Goal: Task Accomplishment & Management: Manage account settings

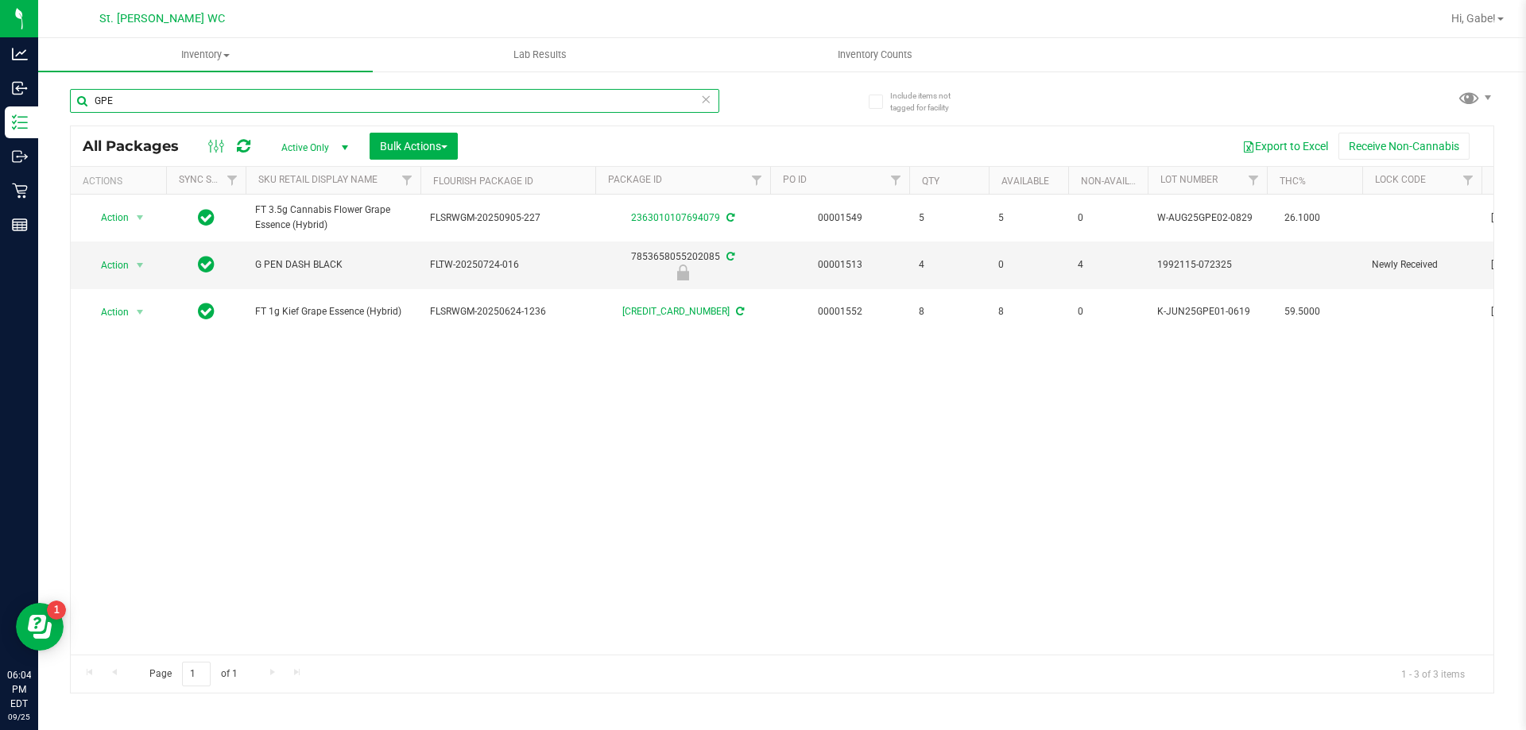
click at [137, 110] on input "GPE" at bounding box center [394, 101] width 649 height 24
click at [137, 109] on input "GPE" at bounding box center [394, 101] width 649 height 24
type input "battery"
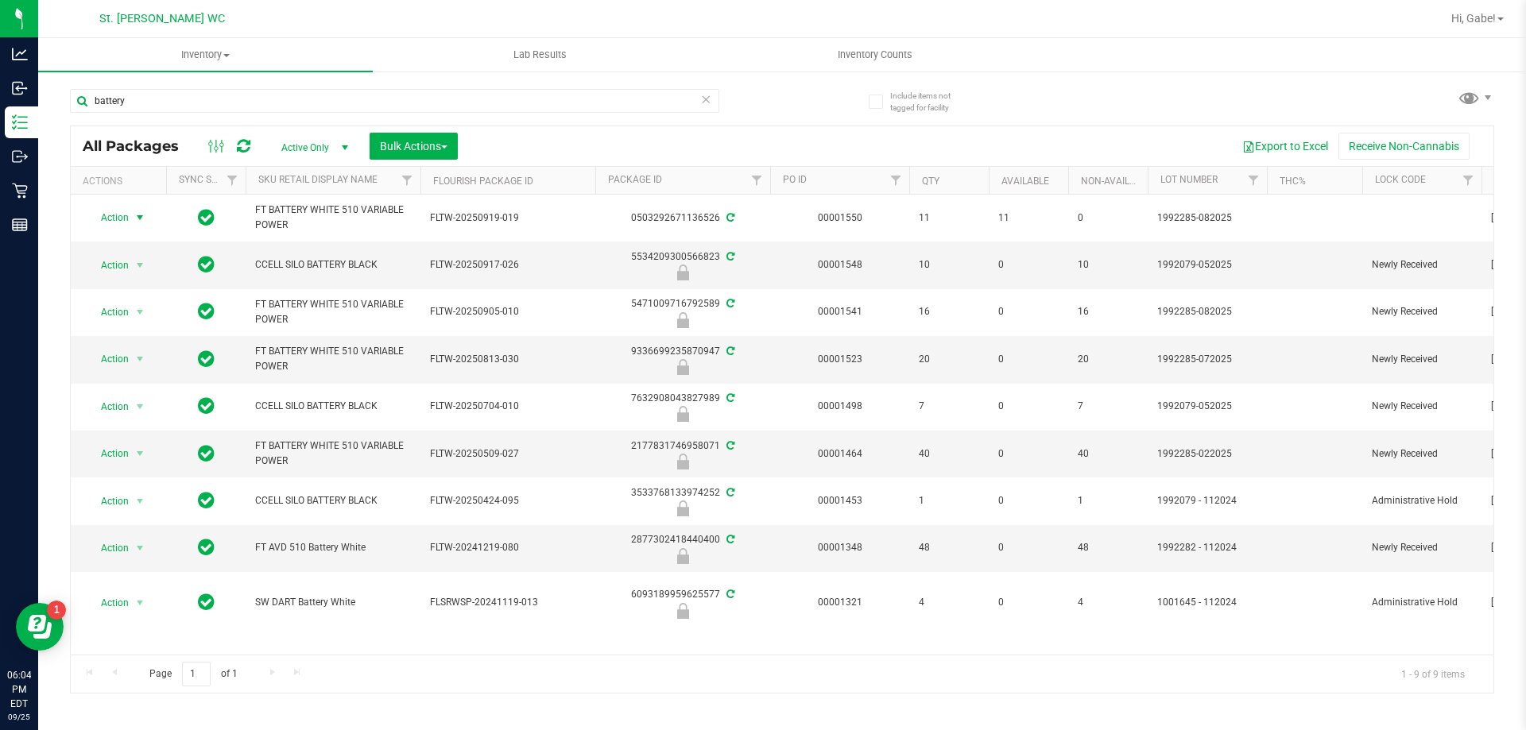
click at [141, 219] on span "select" at bounding box center [139, 217] width 13 height 13
click at [140, 355] on li "Lock package" at bounding box center [148, 362] width 123 height 24
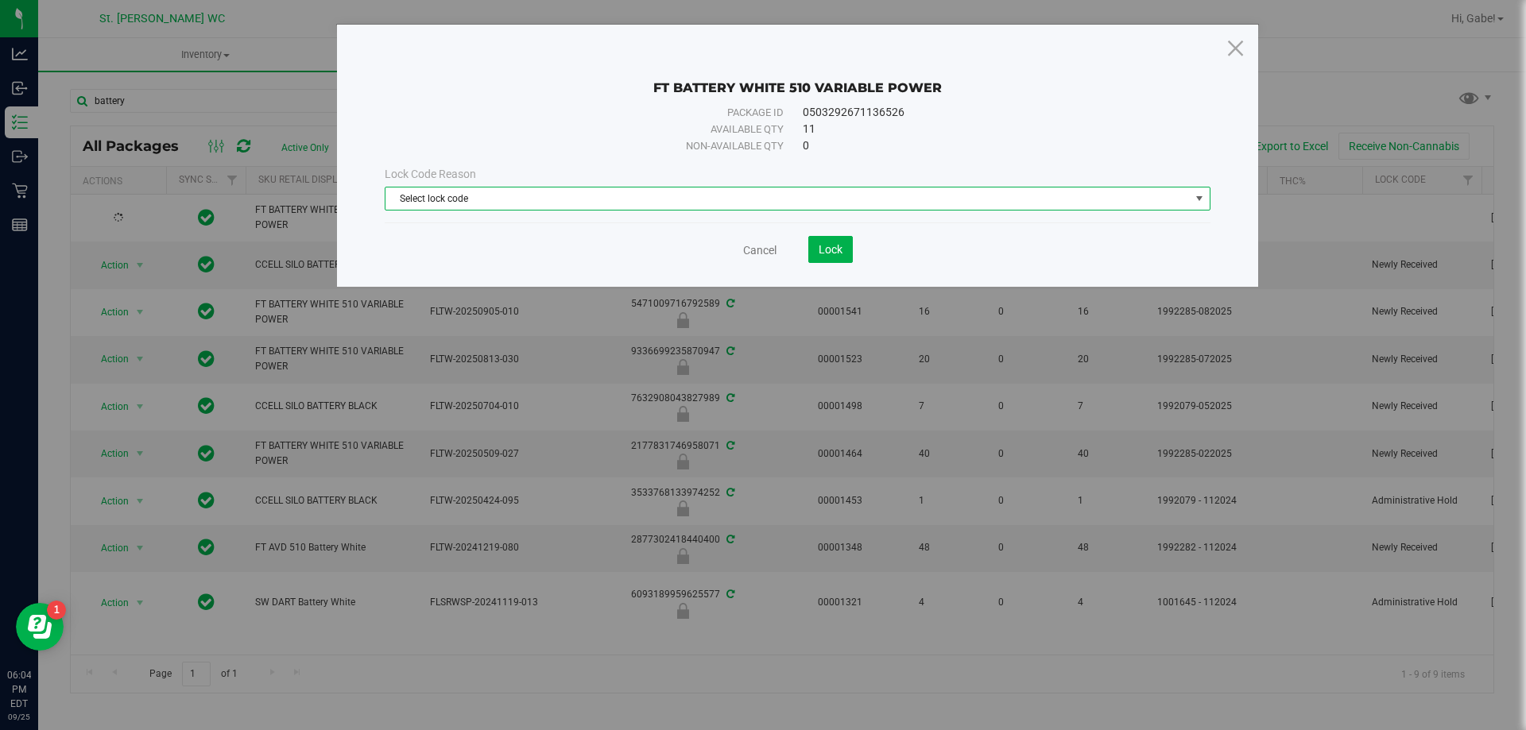
click at [528, 195] on span "Select lock code" at bounding box center [787, 199] width 804 height 22
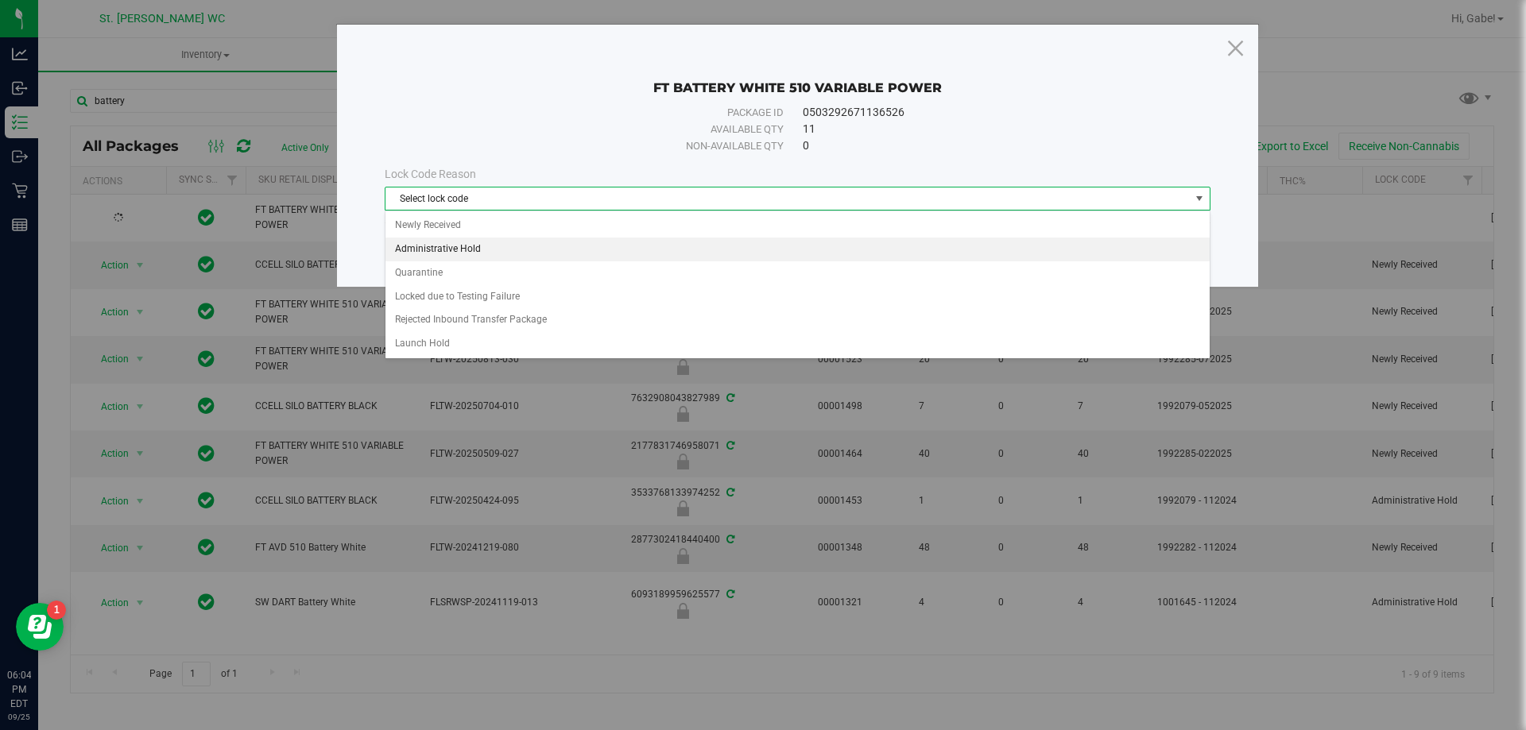
click at [519, 249] on li "Administrative Hold" at bounding box center [797, 250] width 824 height 24
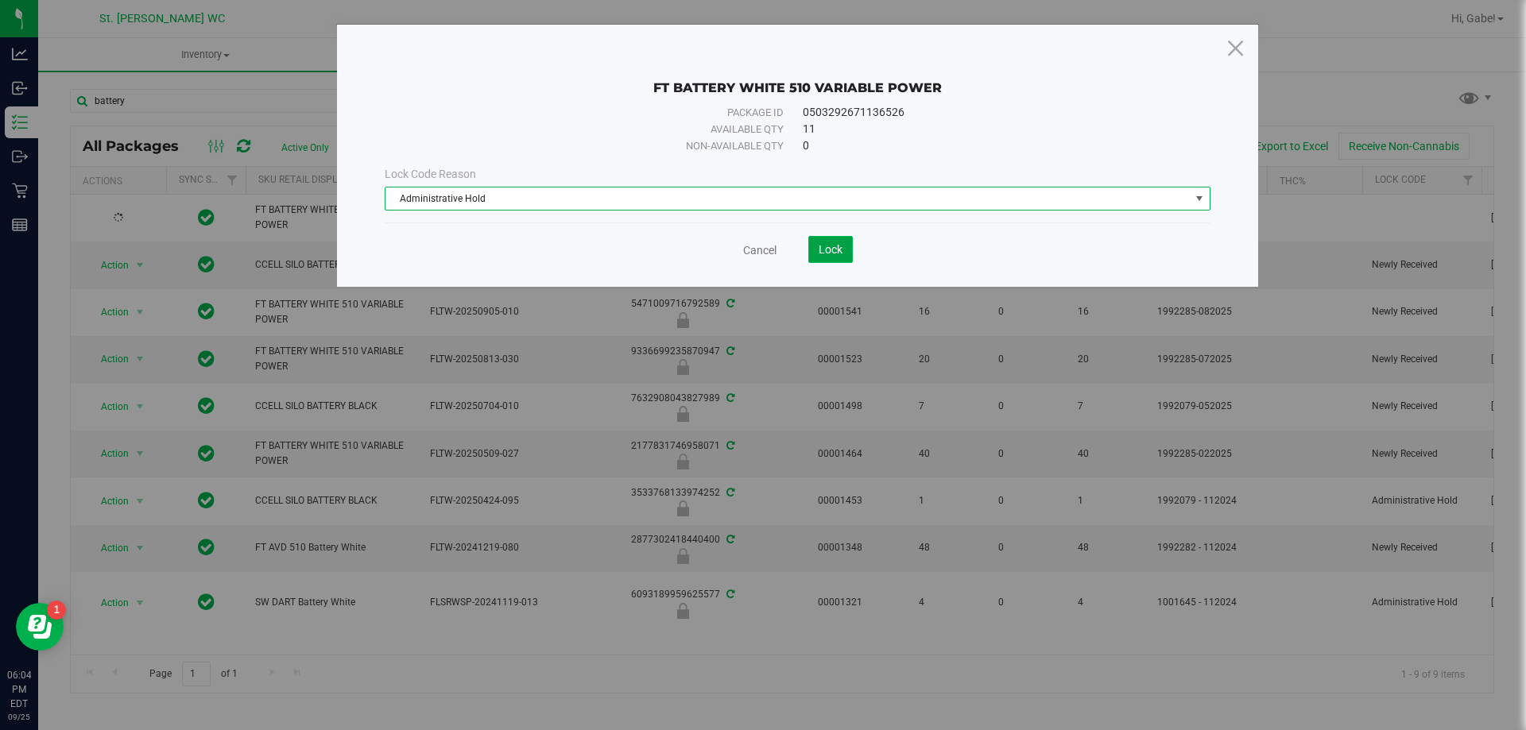
click at [826, 248] on span "Lock" at bounding box center [830, 249] width 24 height 13
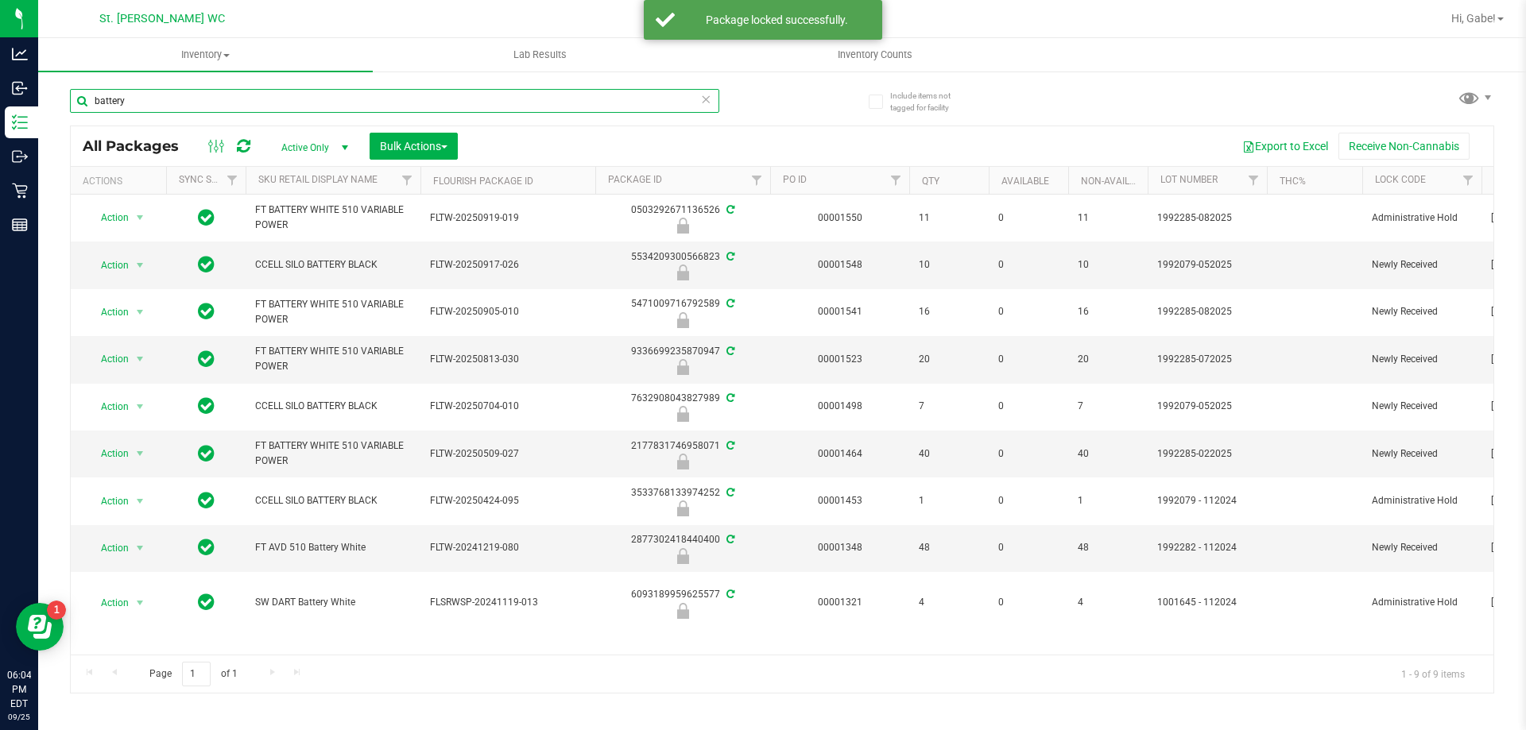
click at [129, 91] on input "battery" at bounding box center [394, 101] width 649 height 24
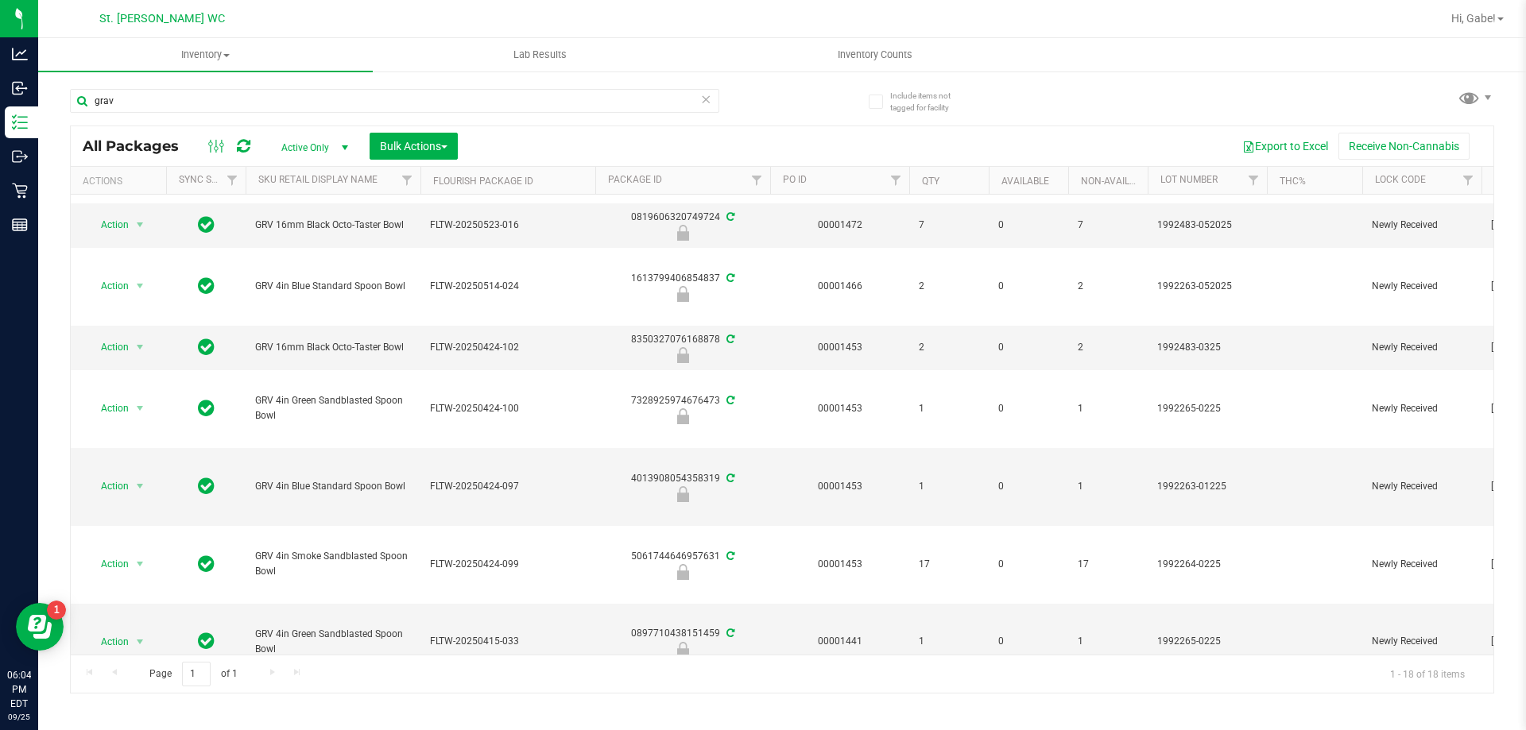
scroll to position [397, 0]
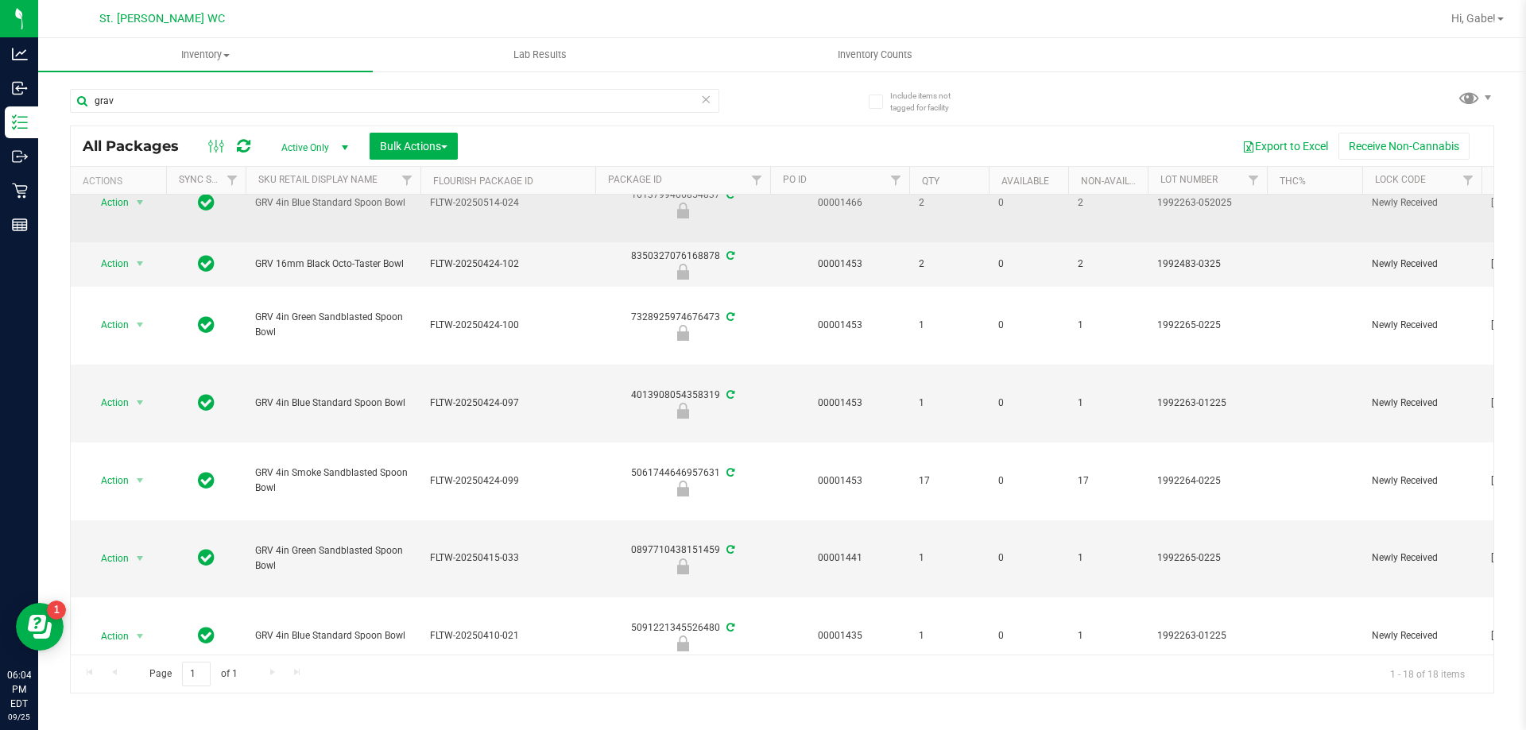
drag, startPoint x: 253, startPoint y: 328, endPoint x: 506, endPoint y: 221, distance: 274.5
click at [506, 221] on td "FLTW-20250514-024" at bounding box center [507, 203] width 175 height 78
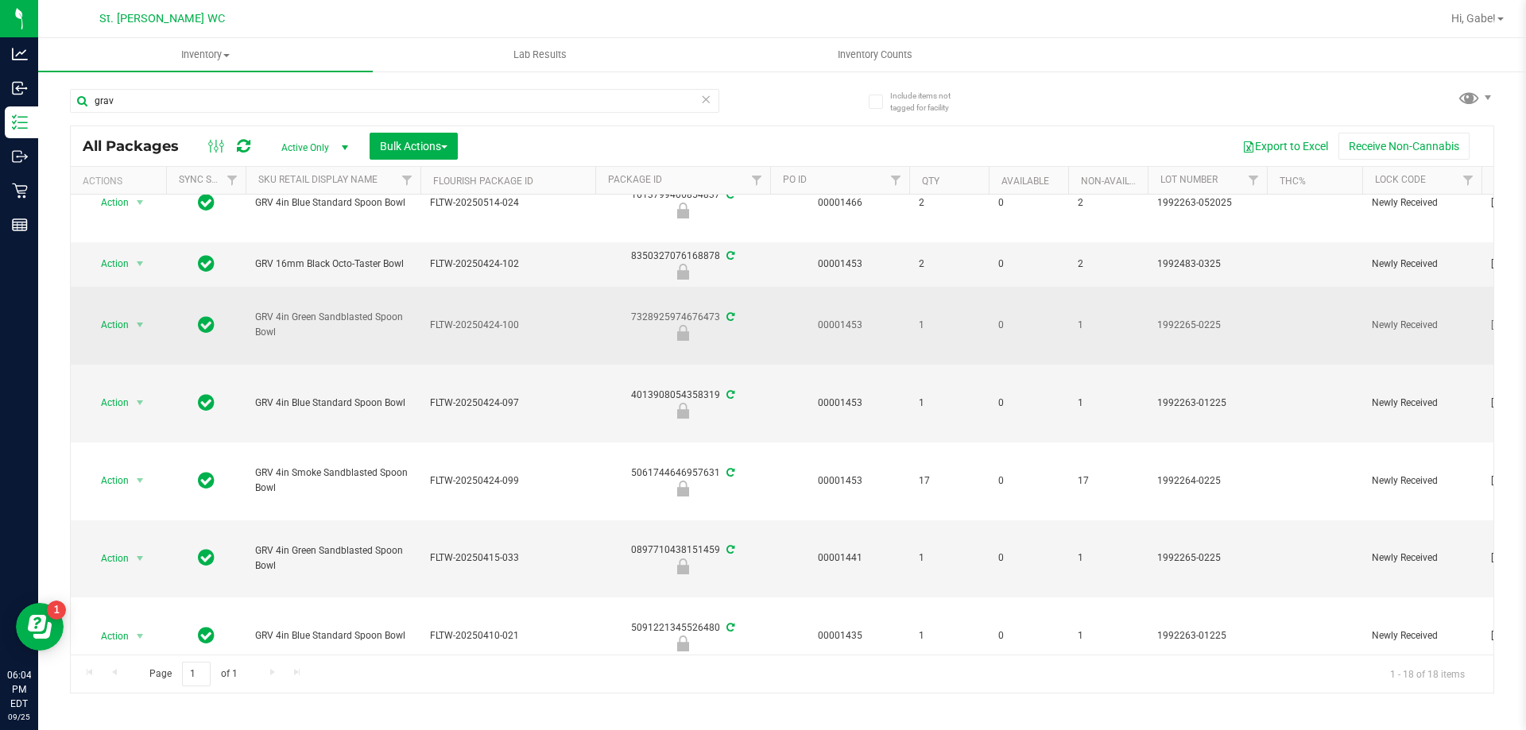
drag, startPoint x: 508, startPoint y: 263, endPoint x: 439, endPoint y: 312, distance: 84.9
click at [451, 306] on td "FLTW-20250424-100" at bounding box center [507, 326] width 175 height 78
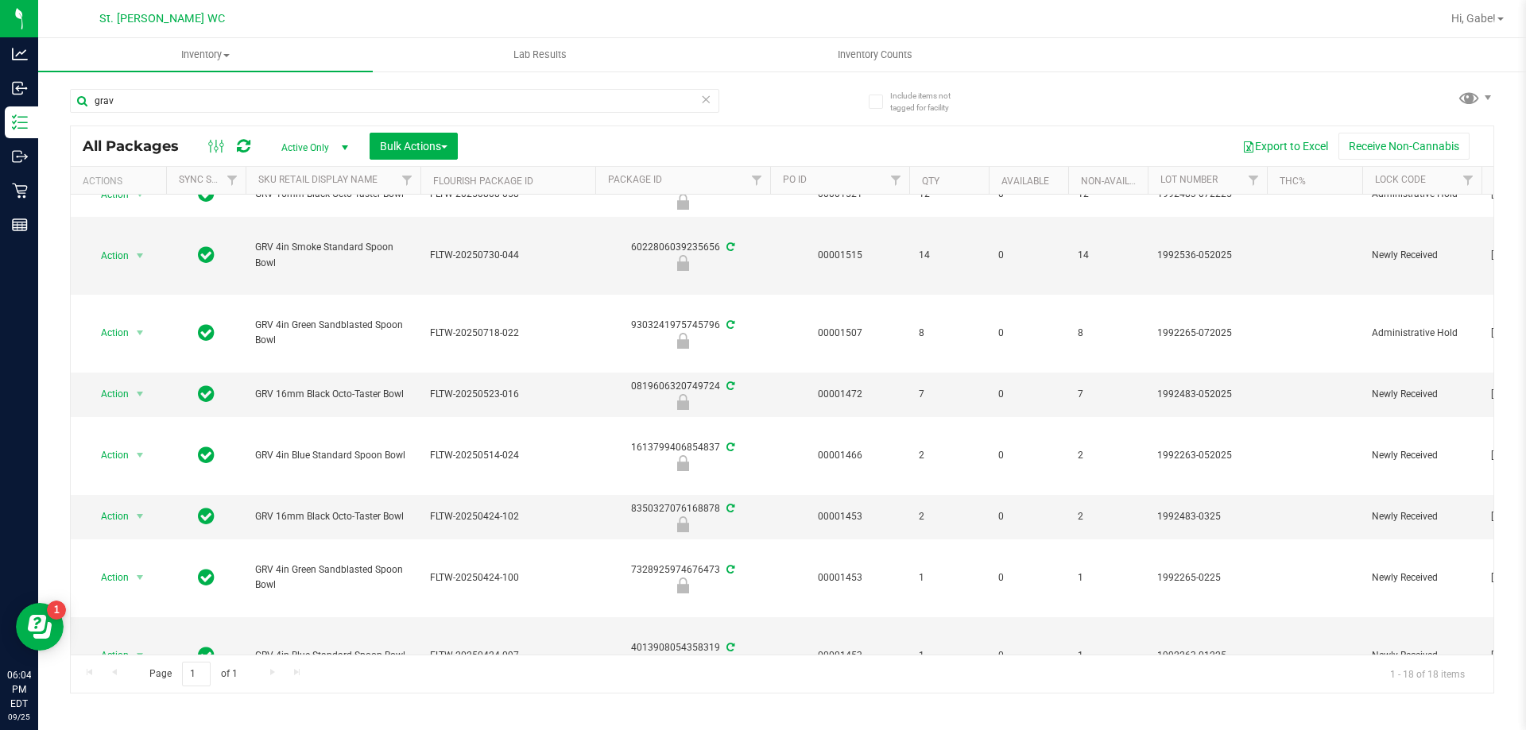
scroll to position [0, 0]
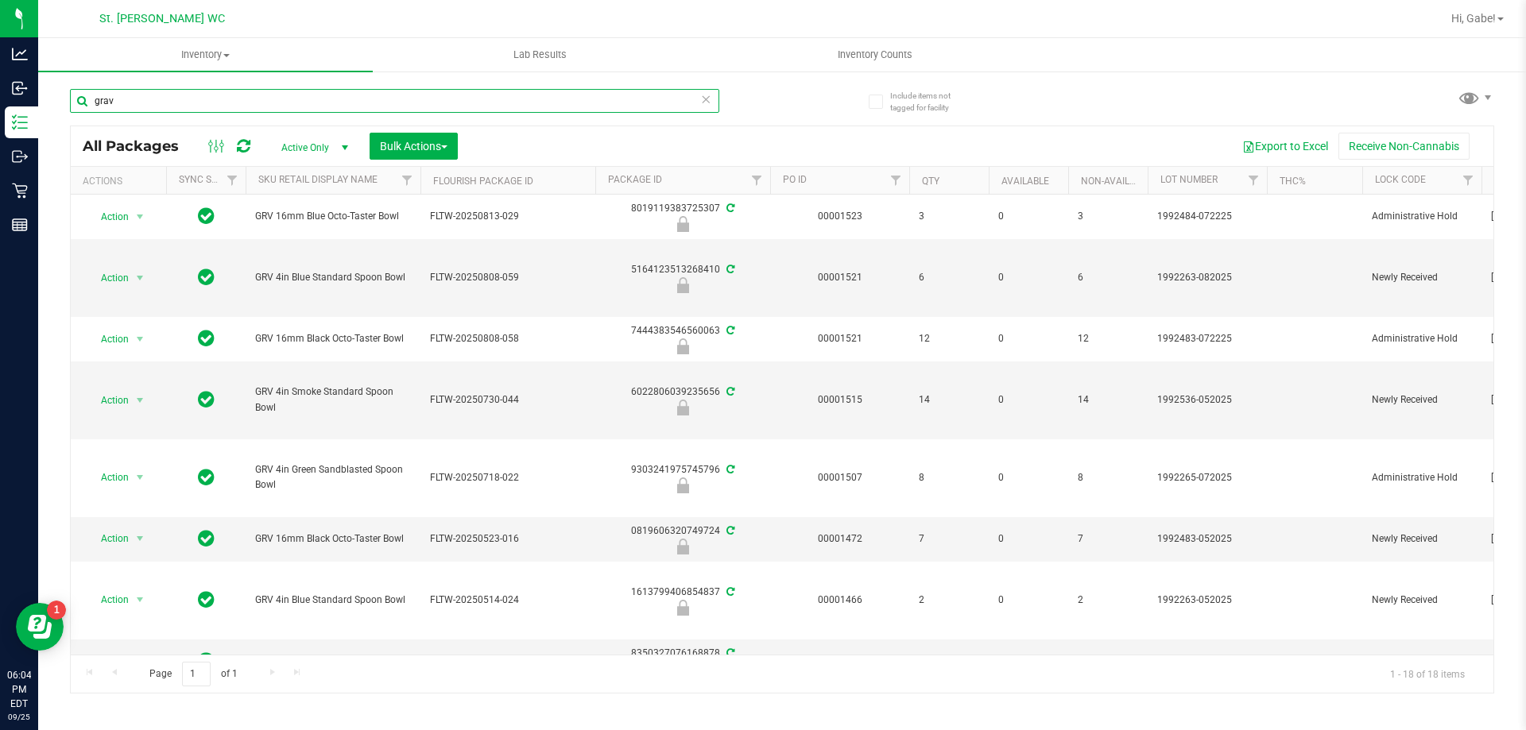
click at [449, 103] on input "grav" at bounding box center [394, 101] width 649 height 24
type input "paper"
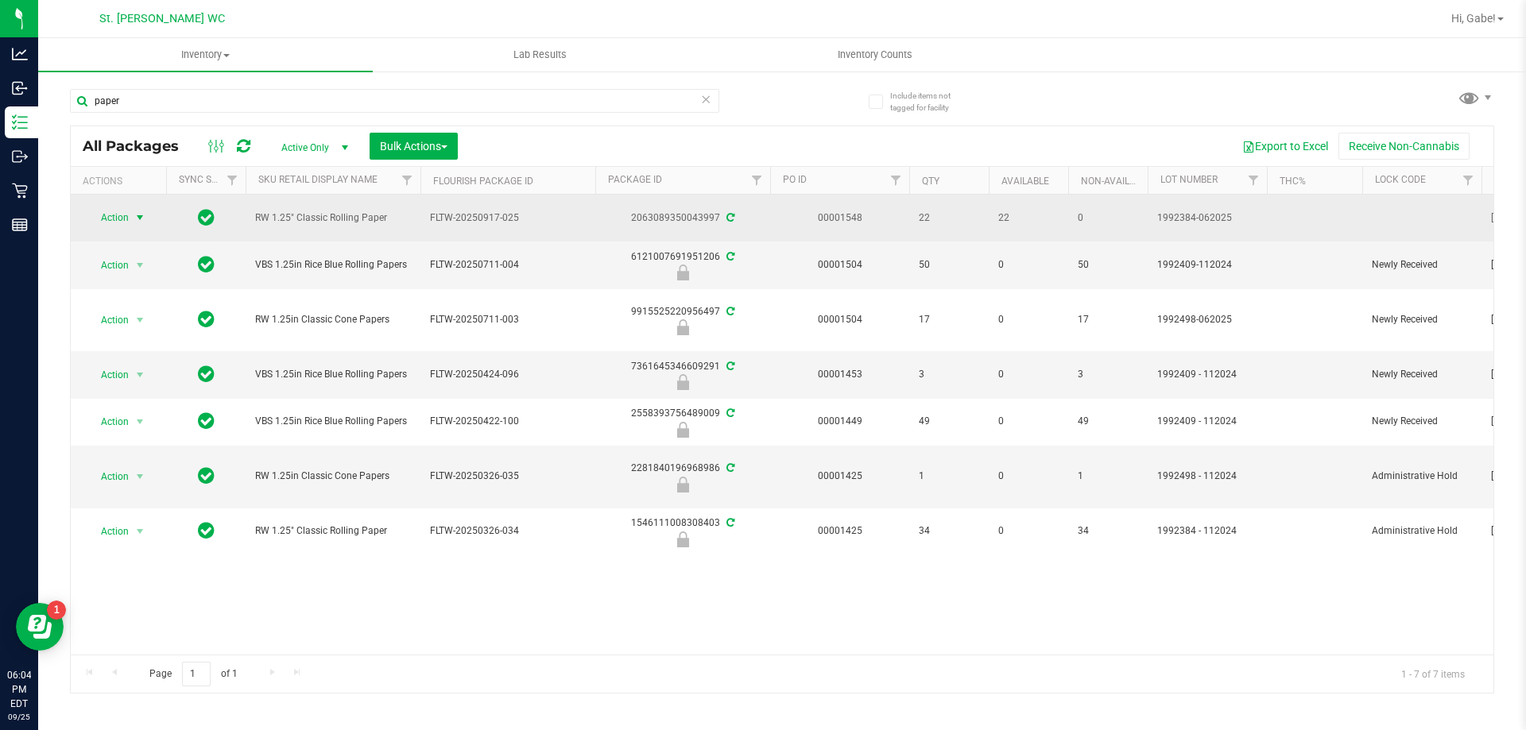
click at [133, 215] on span "select" at bounding box center [139, 217] width 13 height 13
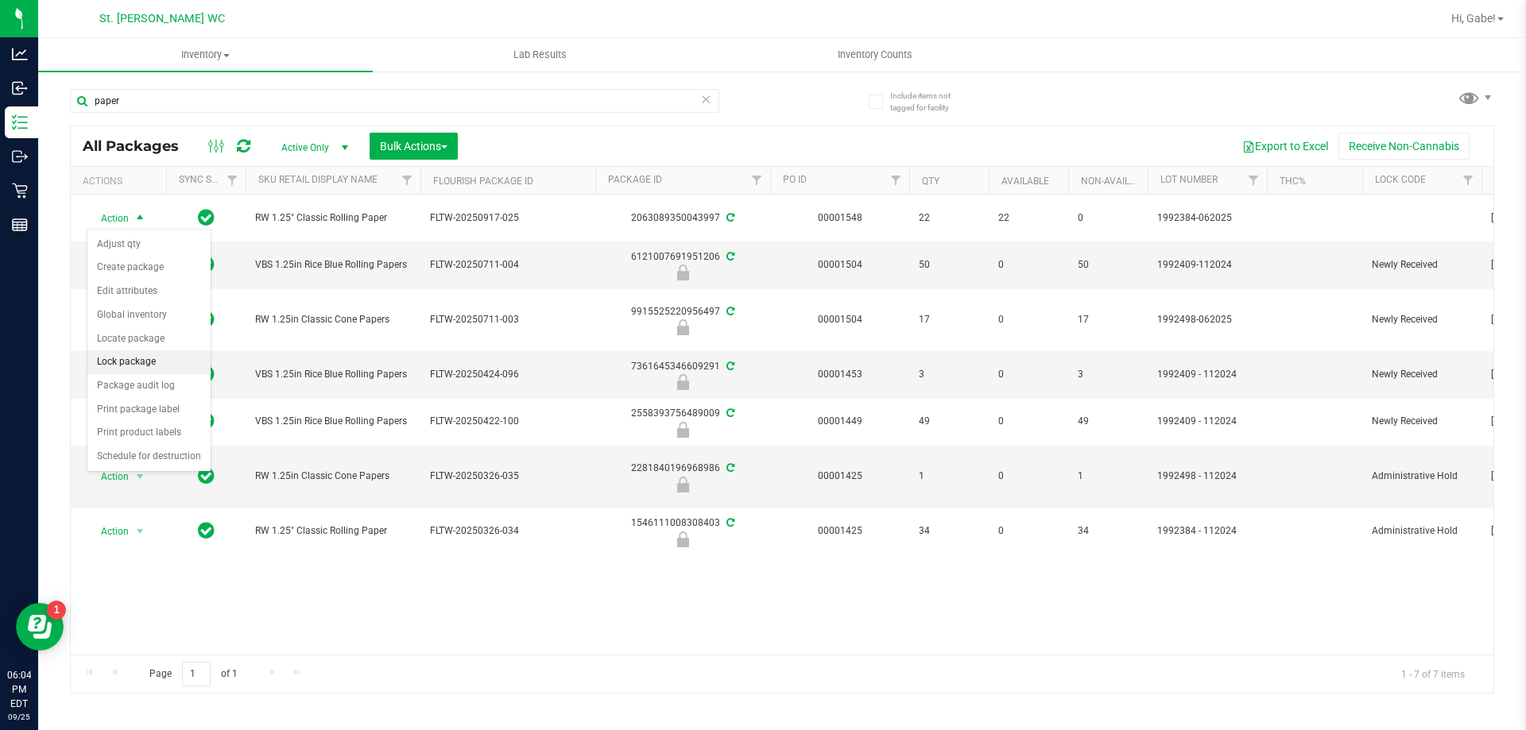
click at [145, 362] on li "Lock package" at bounding box center [148, 362] width 123 height 24
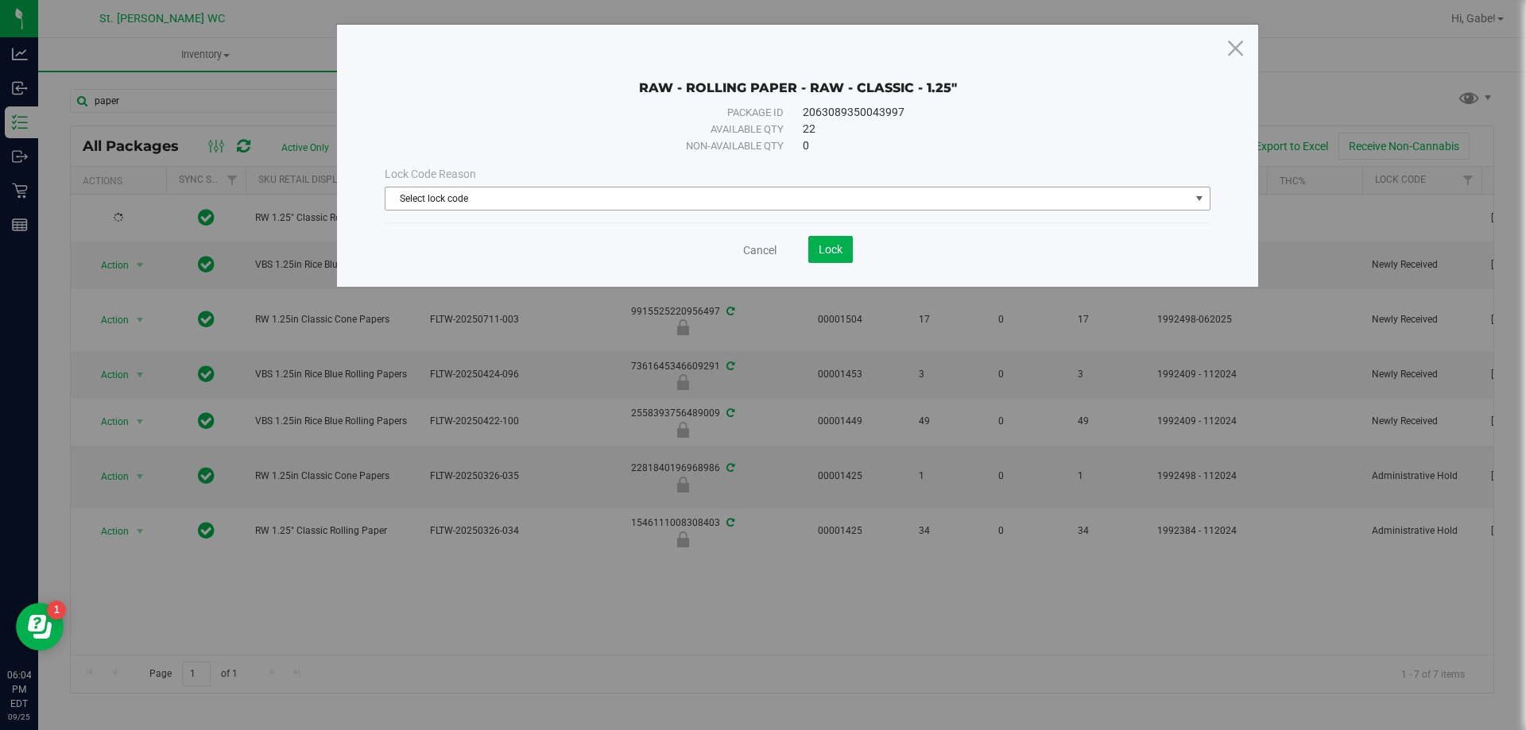
click at [729, 192] on span "Select lock code" at bounding box center [787, 199] width 804 height 22
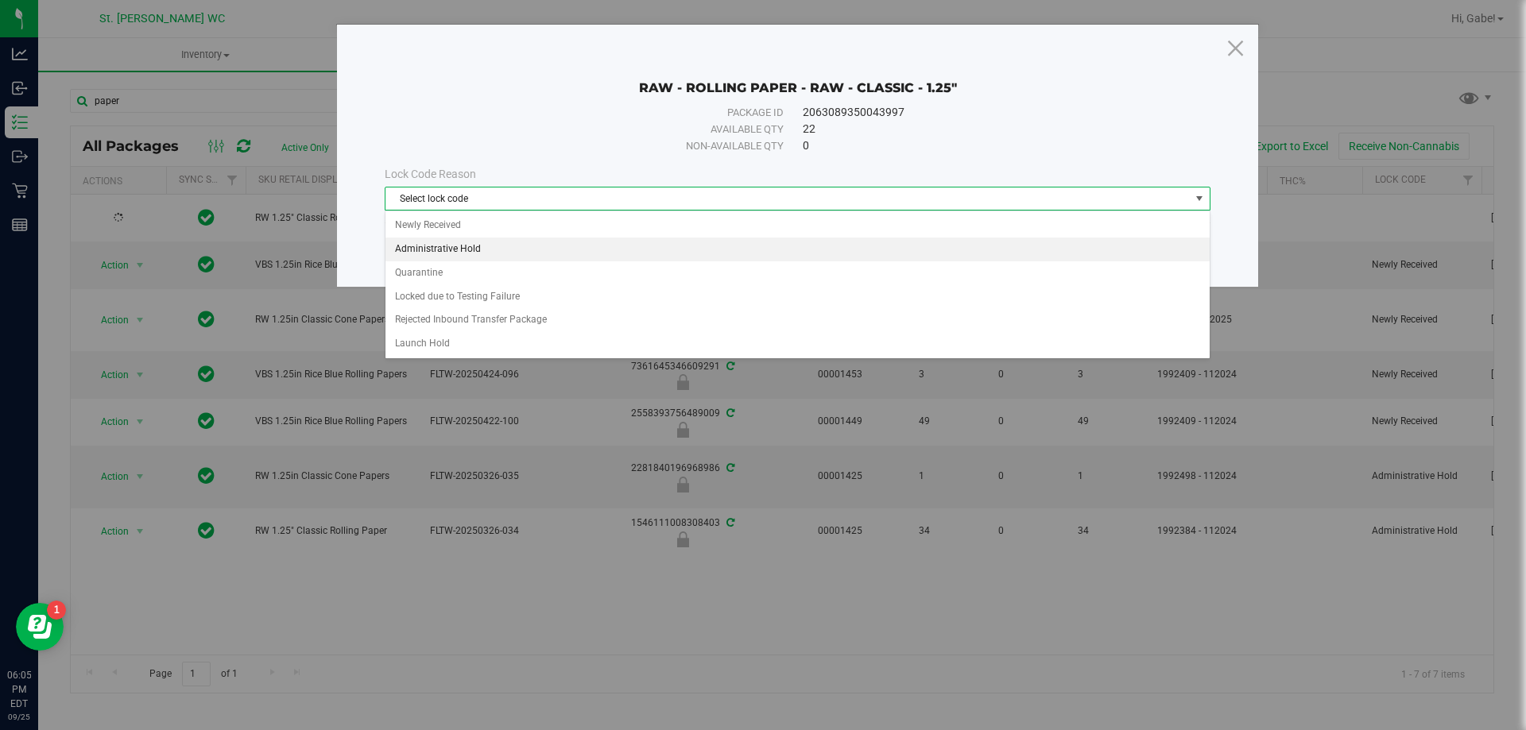
click at [559, 246] on li "Administrative Hold" at bounding box center [797, 250] width 824 height 24
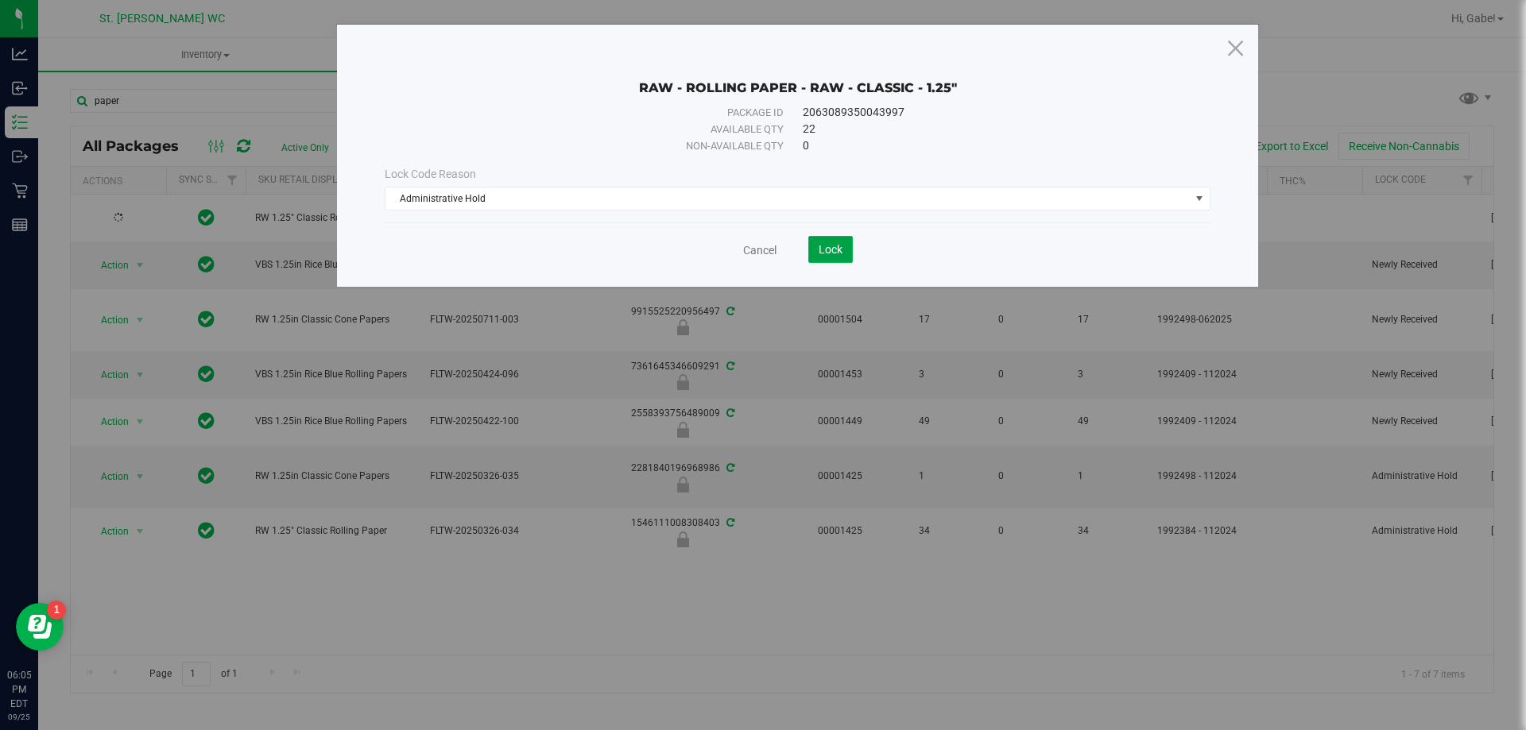
click at [822, 250] on span "Lock" at bounding box center [830, 249] width 24 height 13
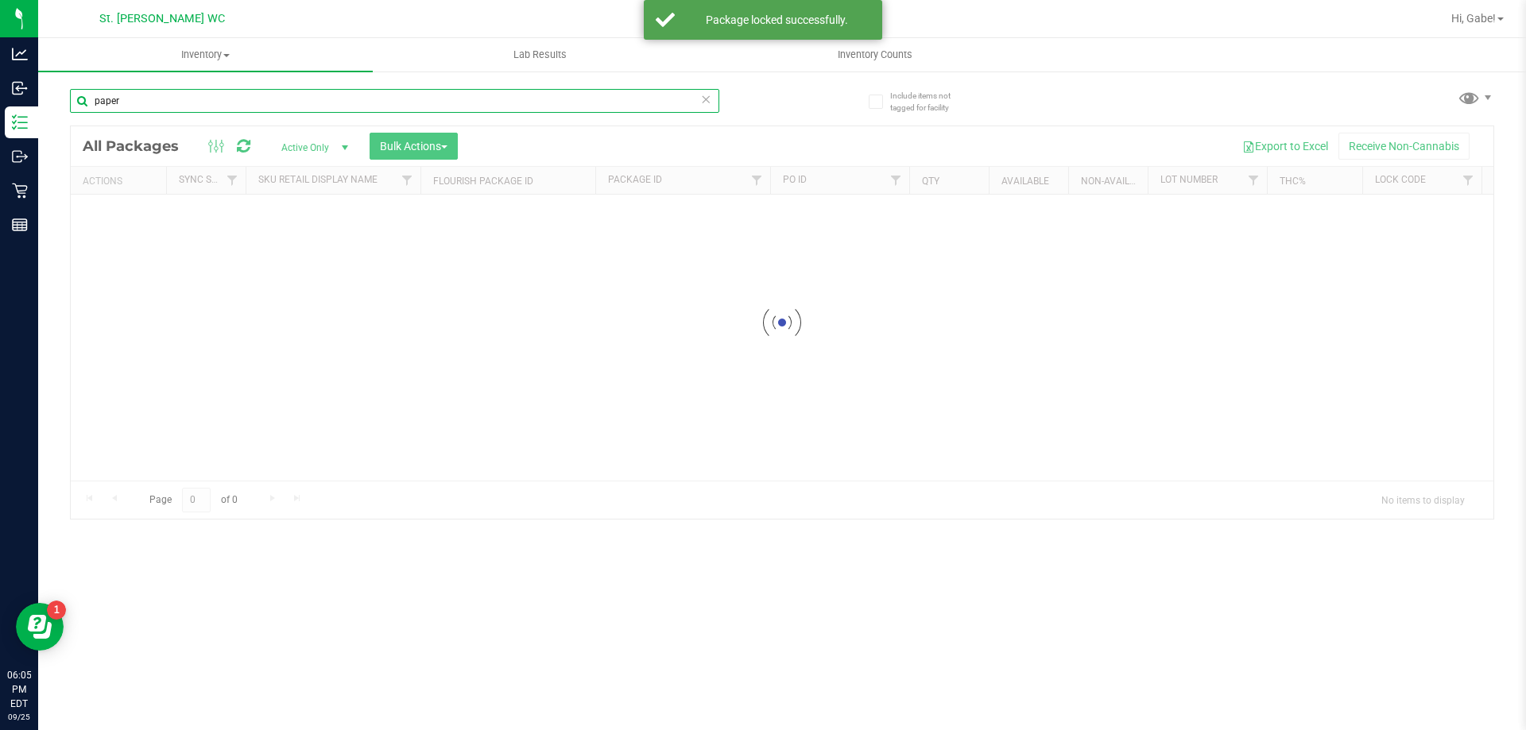
click at [513, 105] on input "paper" at bounding box center [394, 101] width 649 height 24
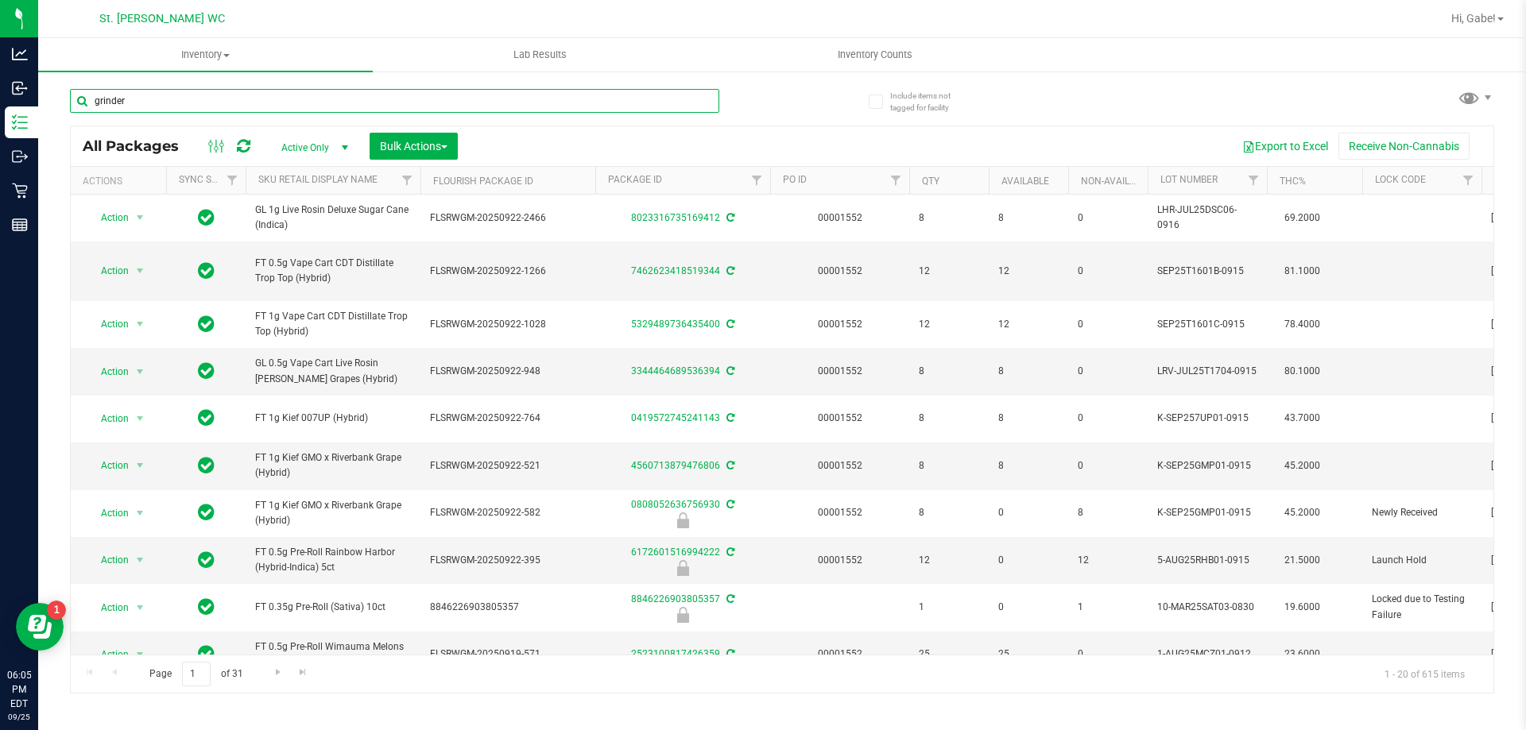
type input "grinder"
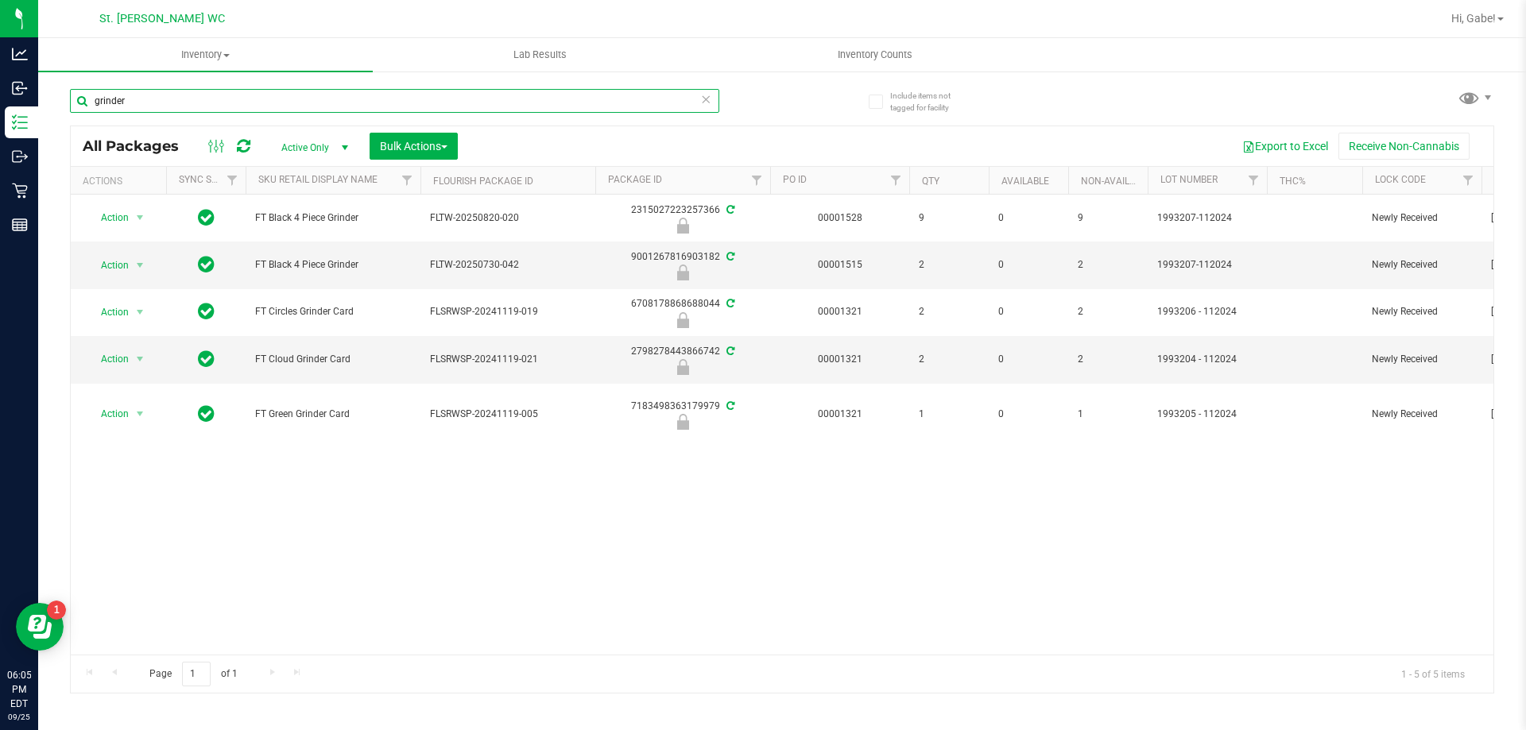
click at [699, 101] on input "grinder" at bounding box center [394, 101] width 649 height 24
click at [706, 95] on icon at bounding box center [705, 98] width 11 height 19
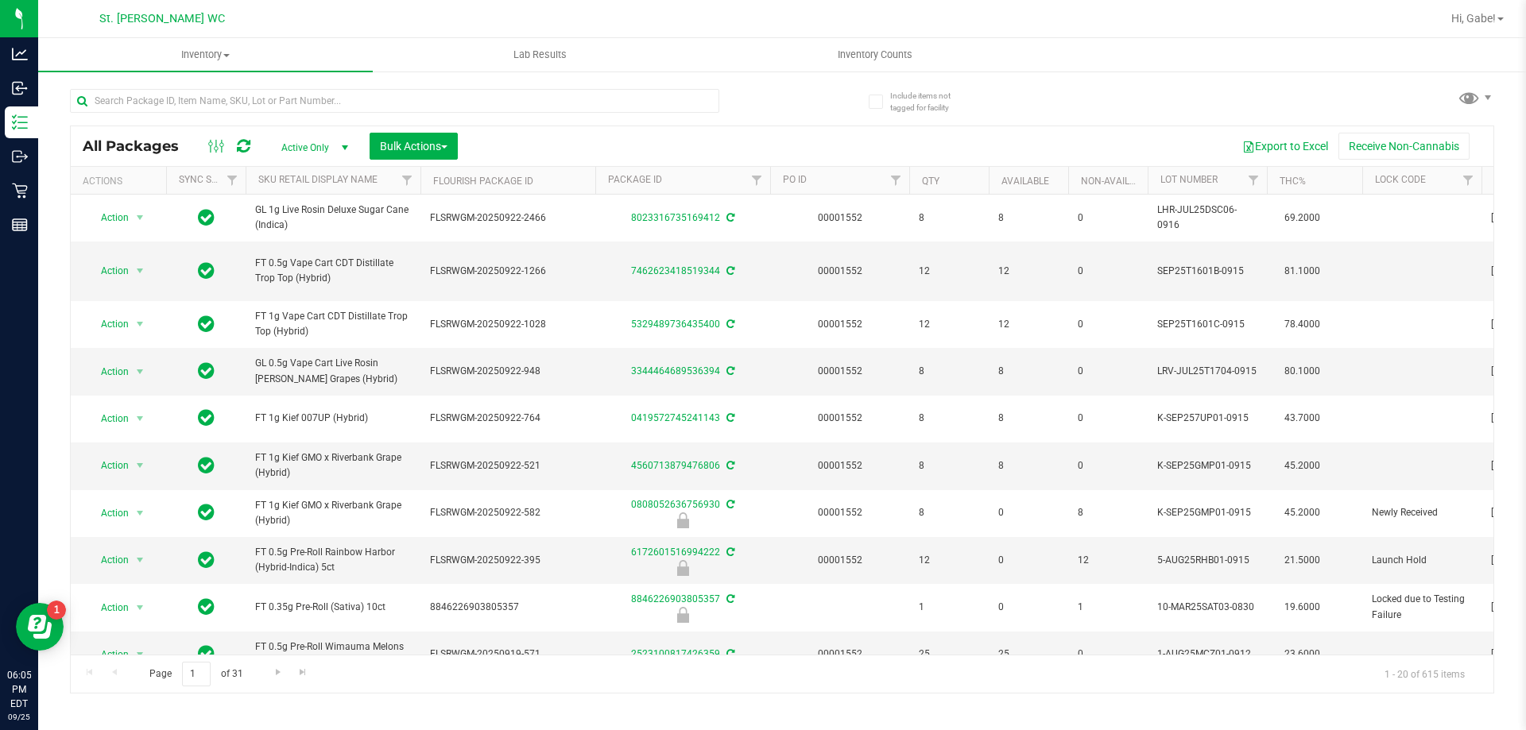
click at [675, 149] on div "Export to Excel Receive Non-Cannabis" at bounding box center [976, 146] width 1012 height 27
drag, startPoint x: 618, startPoint y: 106, endPoint x: 842, endPoint y: 95, distance: 224.3
click at [617, 105] on input "text" at bounding box center [394, 101] width 649 height 24
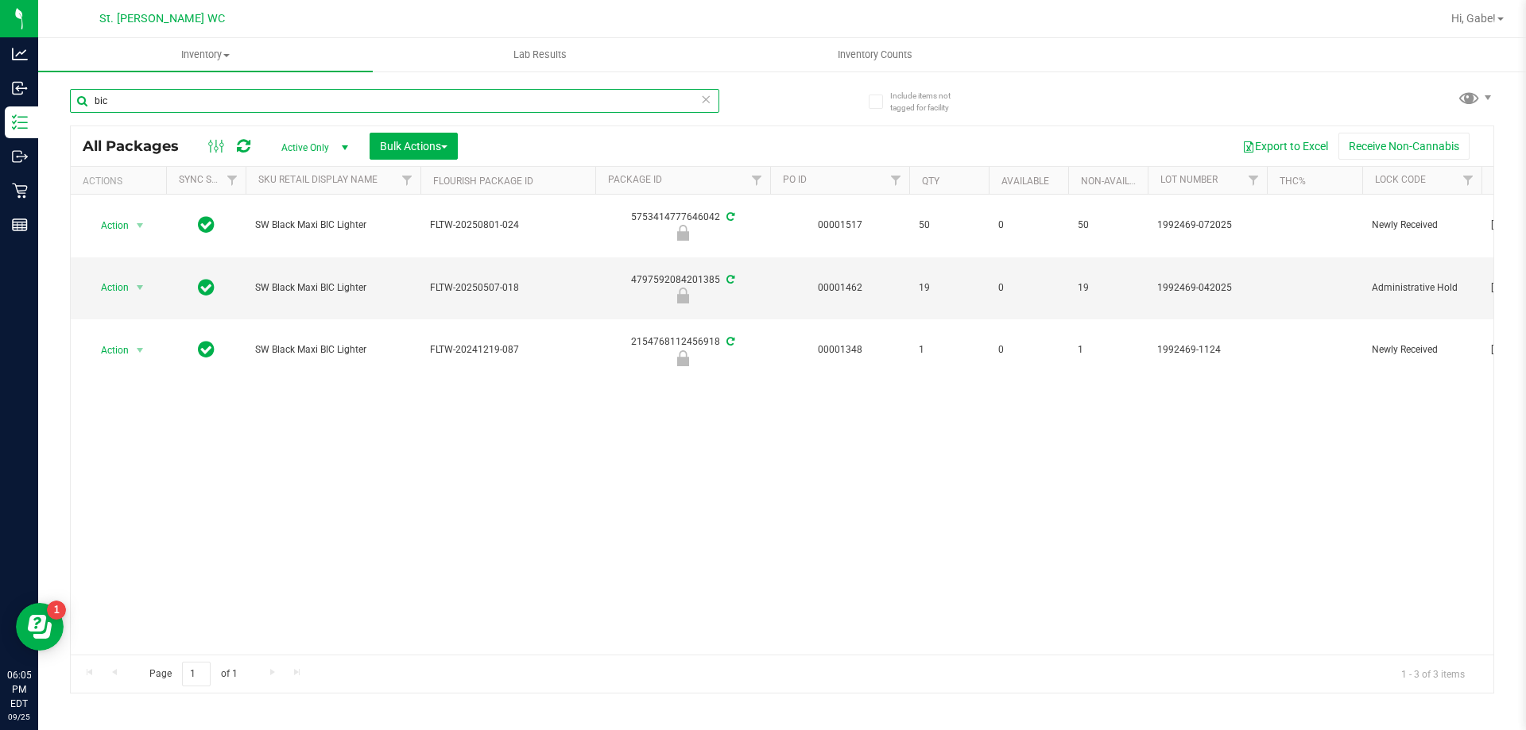
type input "bic"
click at [702, 105] on icon at bounding box center [705, 98] width 11 height 19
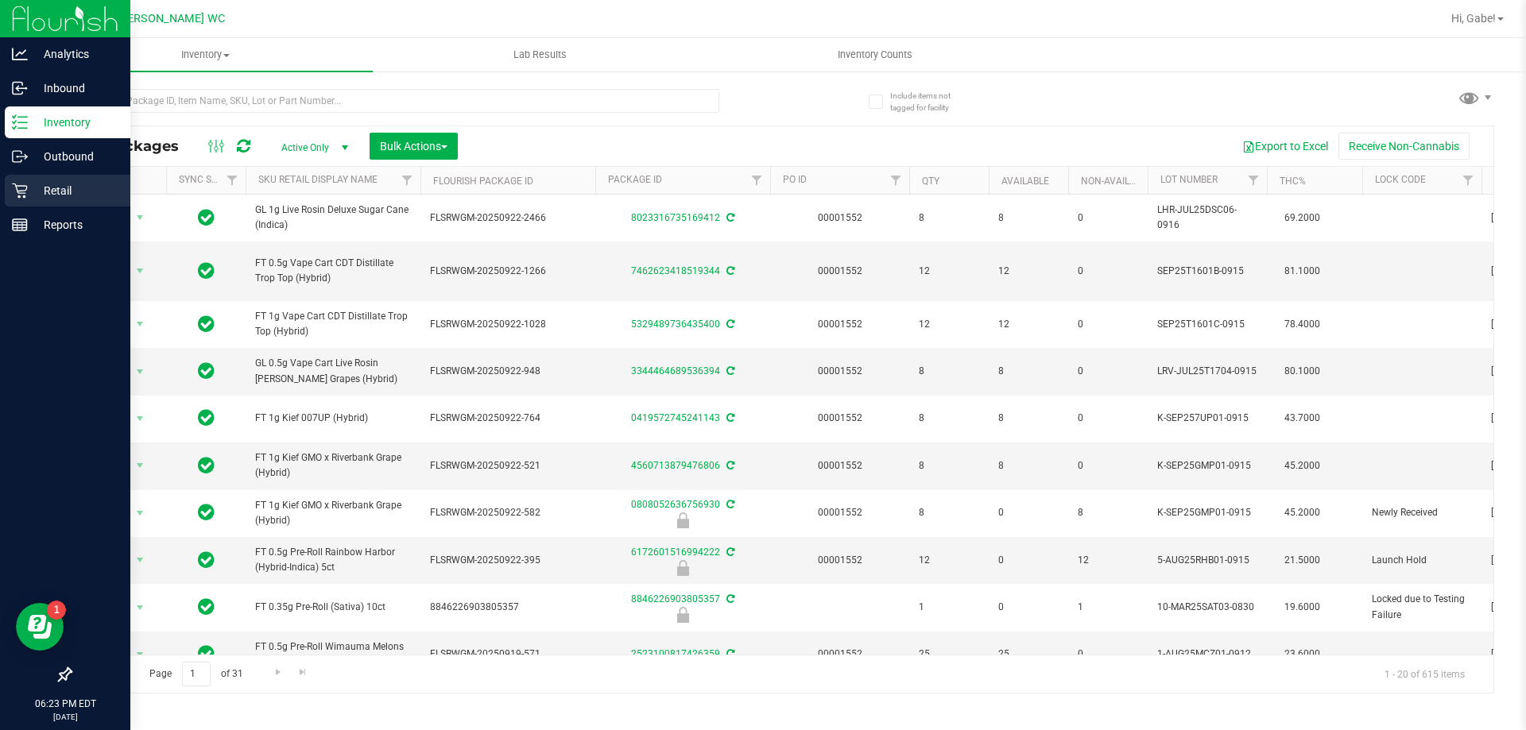
click at [14, 192] on icon at bounding box center [20, 191] width 16 height 16
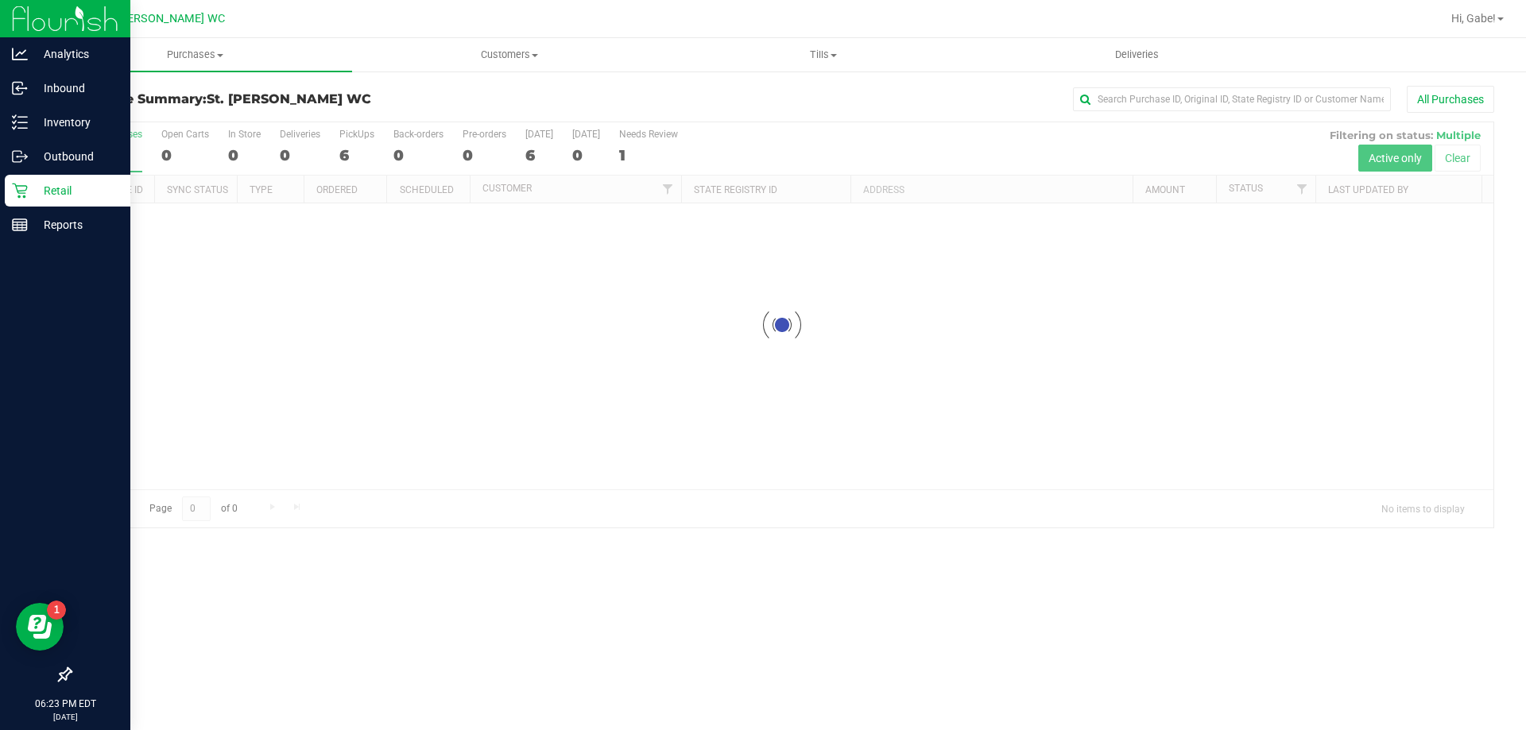
click at [884, 625] on div "Purchases Summary of purchases Fulfillment All purchases Customers All customer…" at bounding box center [782, 384] width 1488 height 692
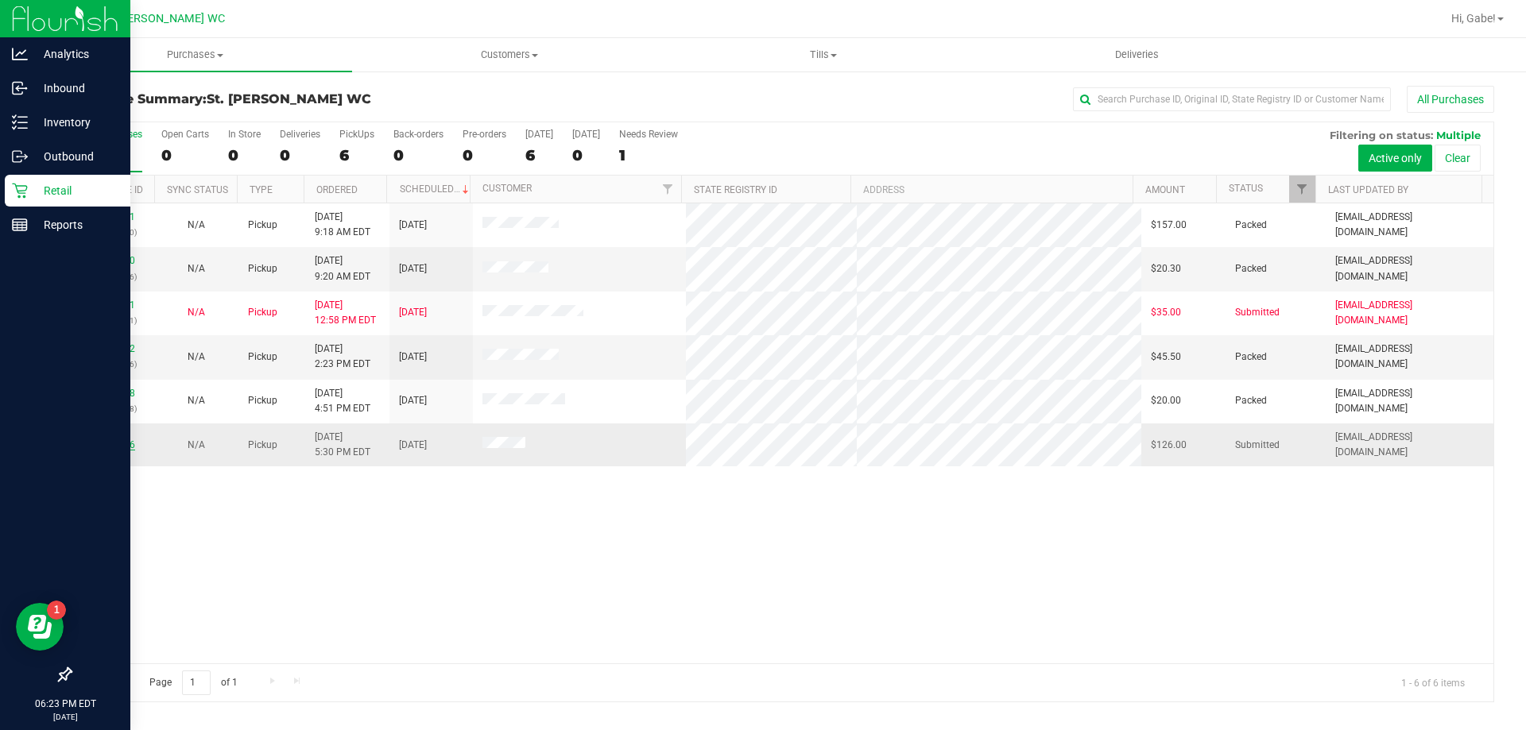
click at [120, 445] on link "12005456" at bounding box center [113, 444] width 44 height 11
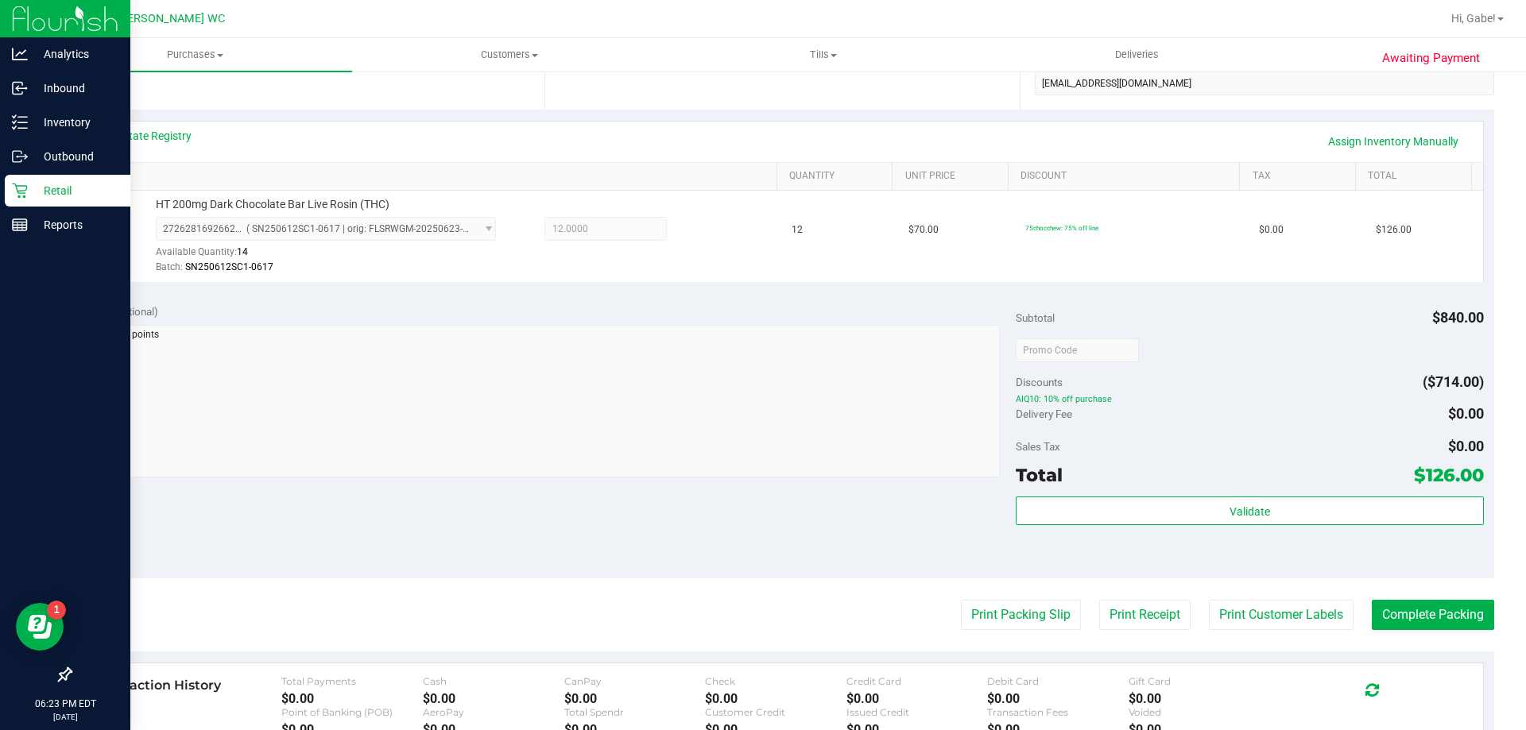
scroll to position [347, 0]
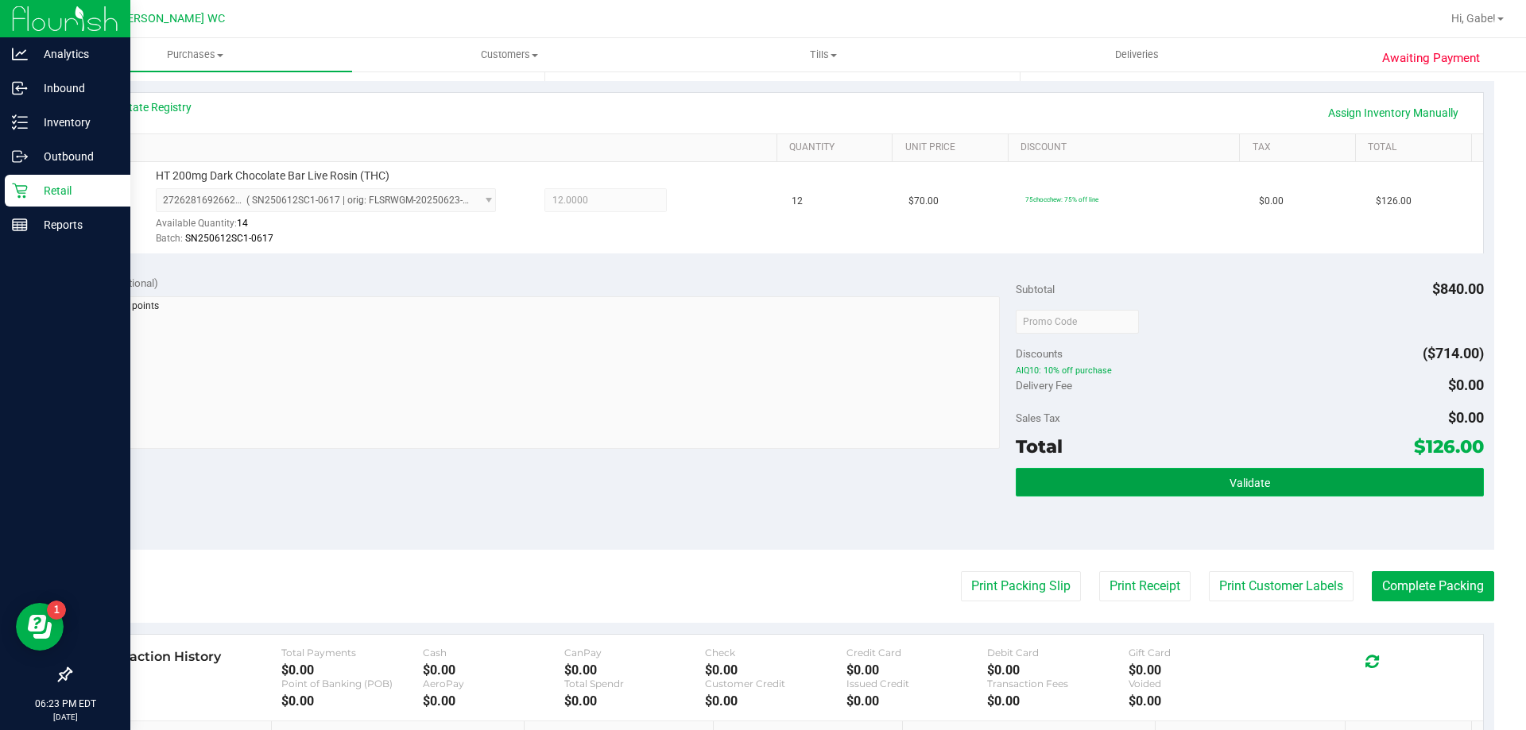
click at [1268, 478] on button "Validate" at bounding box center [1249, 482] width 467 height 29
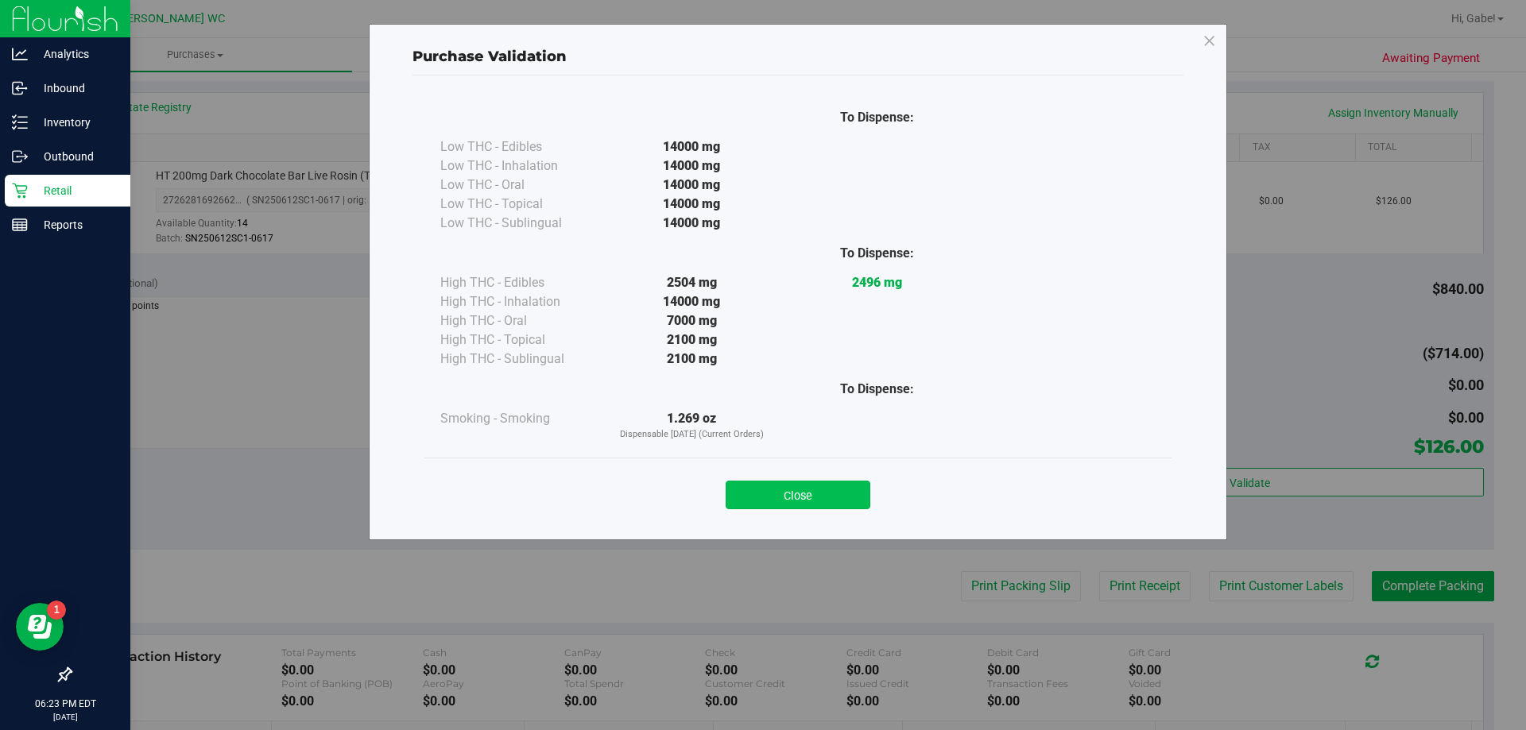
click at [812, 482] on button "Close" at bounding box center [797, 495] width 145 height 29
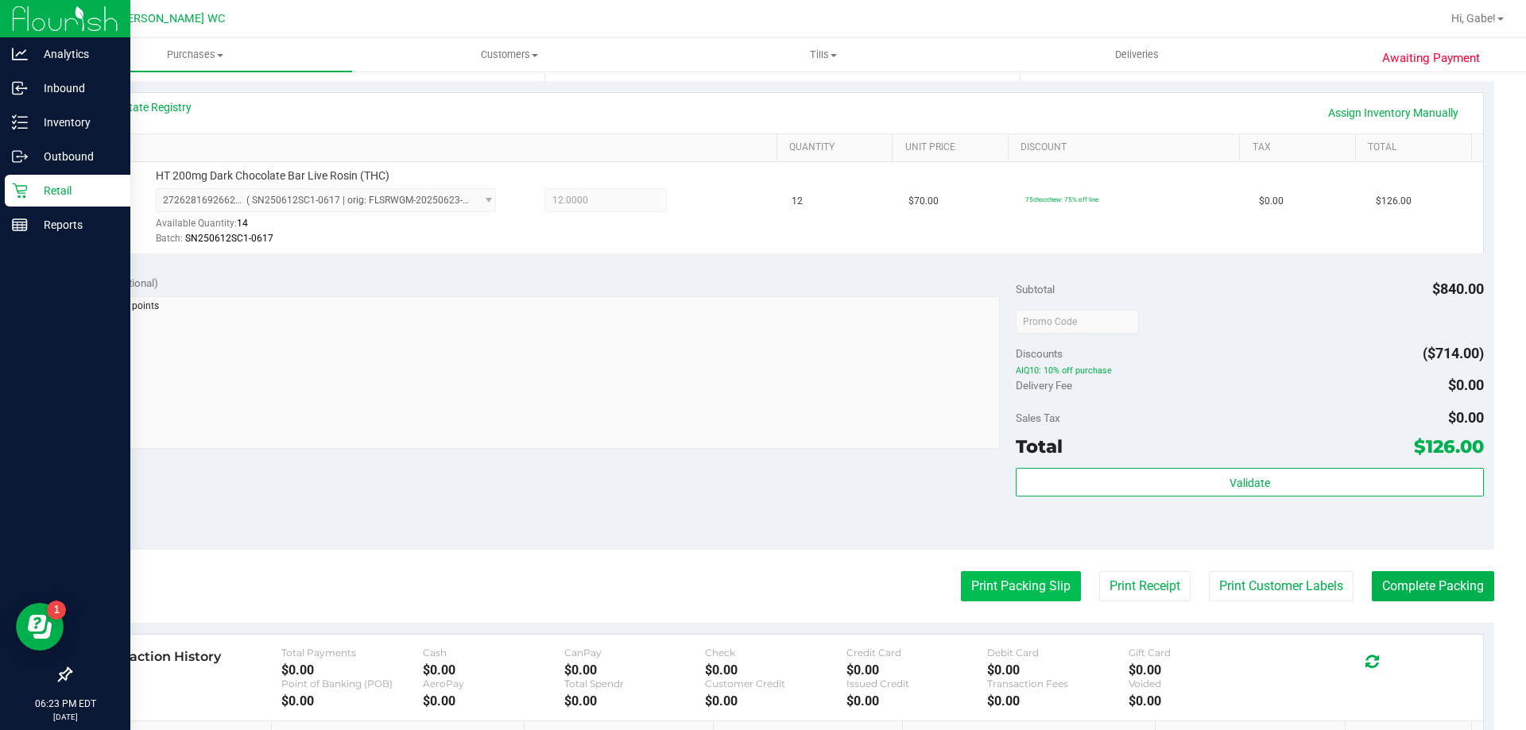
click at [1020, 597] on button "Print Packing Slip" at bounding box center [1021, 586] width 120 height 30
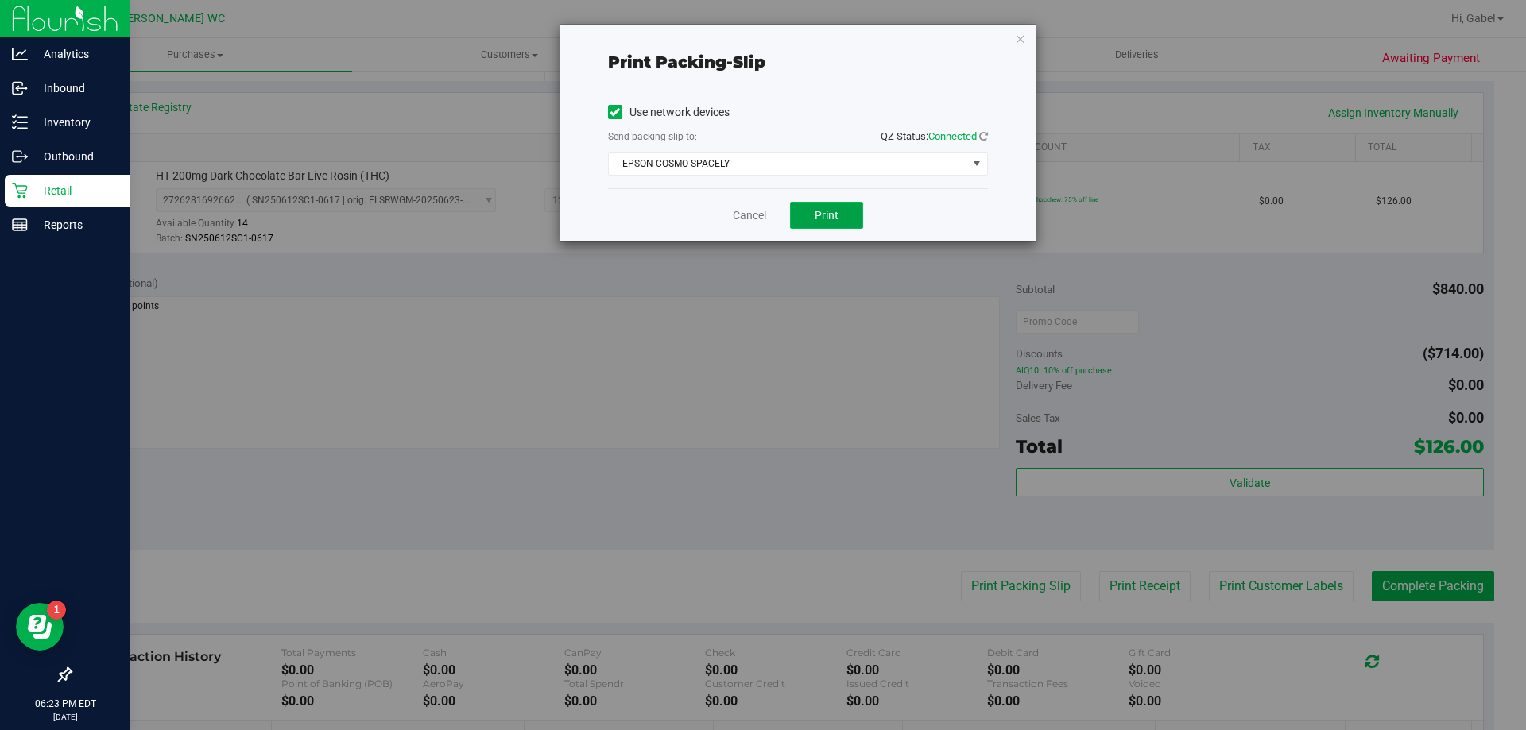
click at [834, 212] on span "Print" at bounding box center [826, 215] width 24 height 13
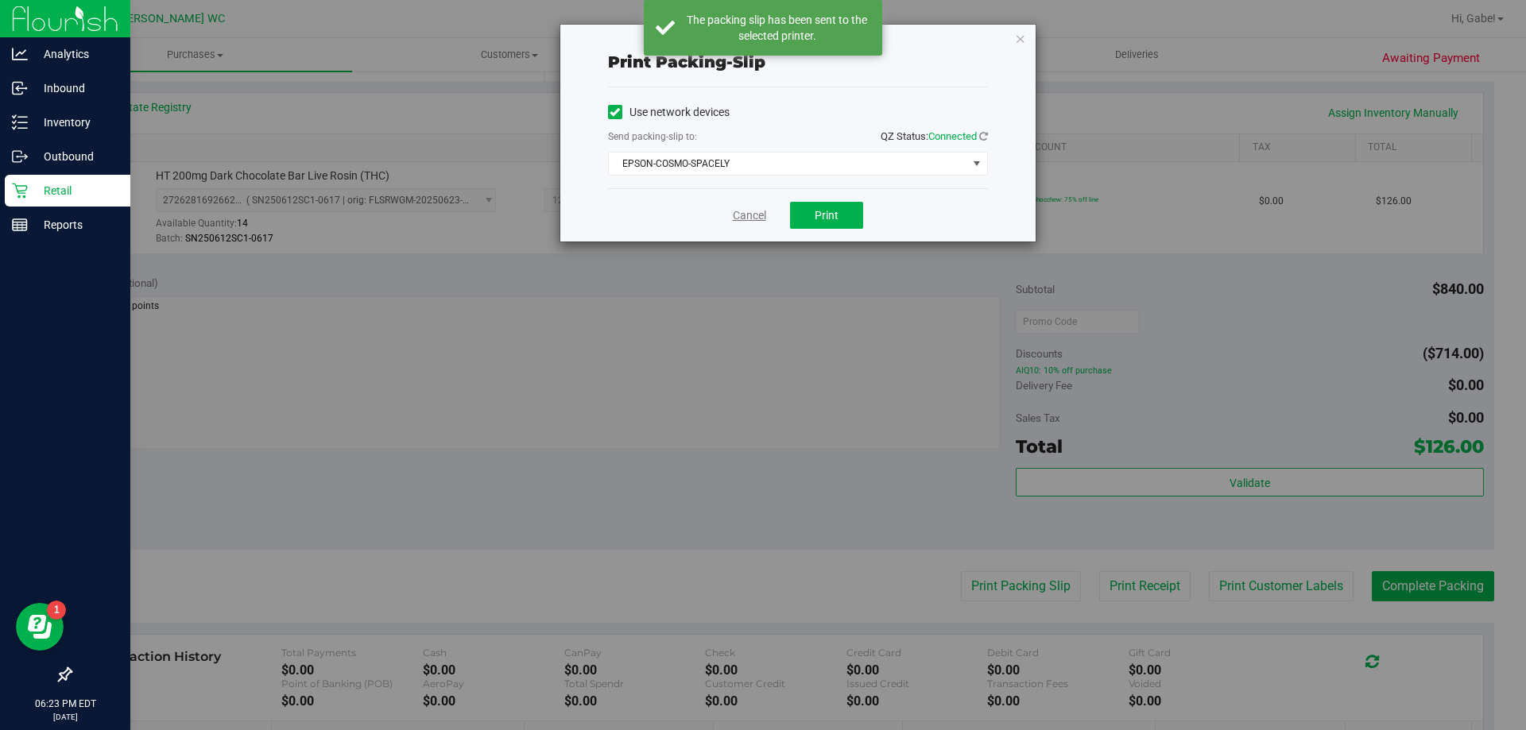
click at [739, 213] on link "Cancel" at bounding box center [749, 215] width 33 height 17
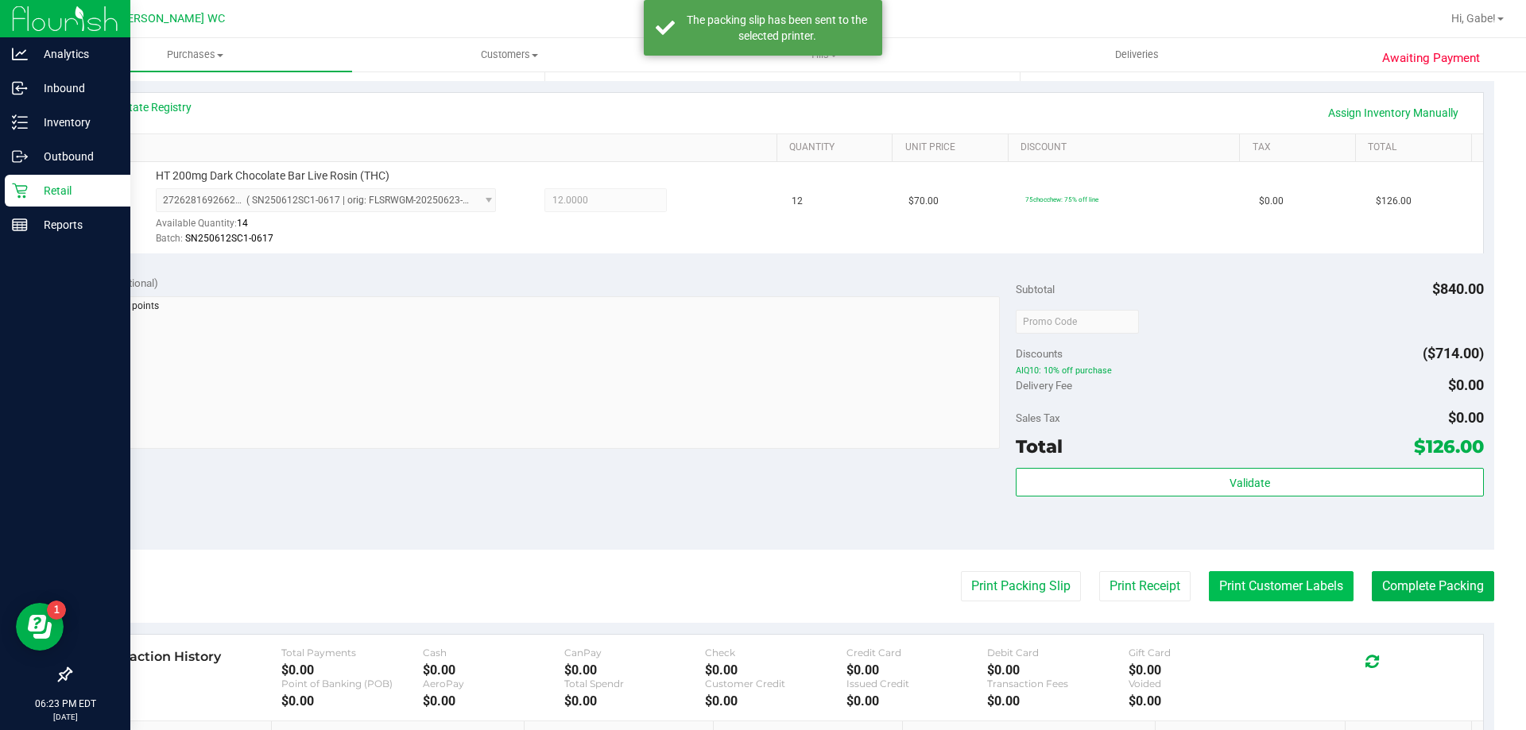
click at [1292, 596] on button "Print Customer Labels" at bounding box center [1281, 586] width 145 height 30
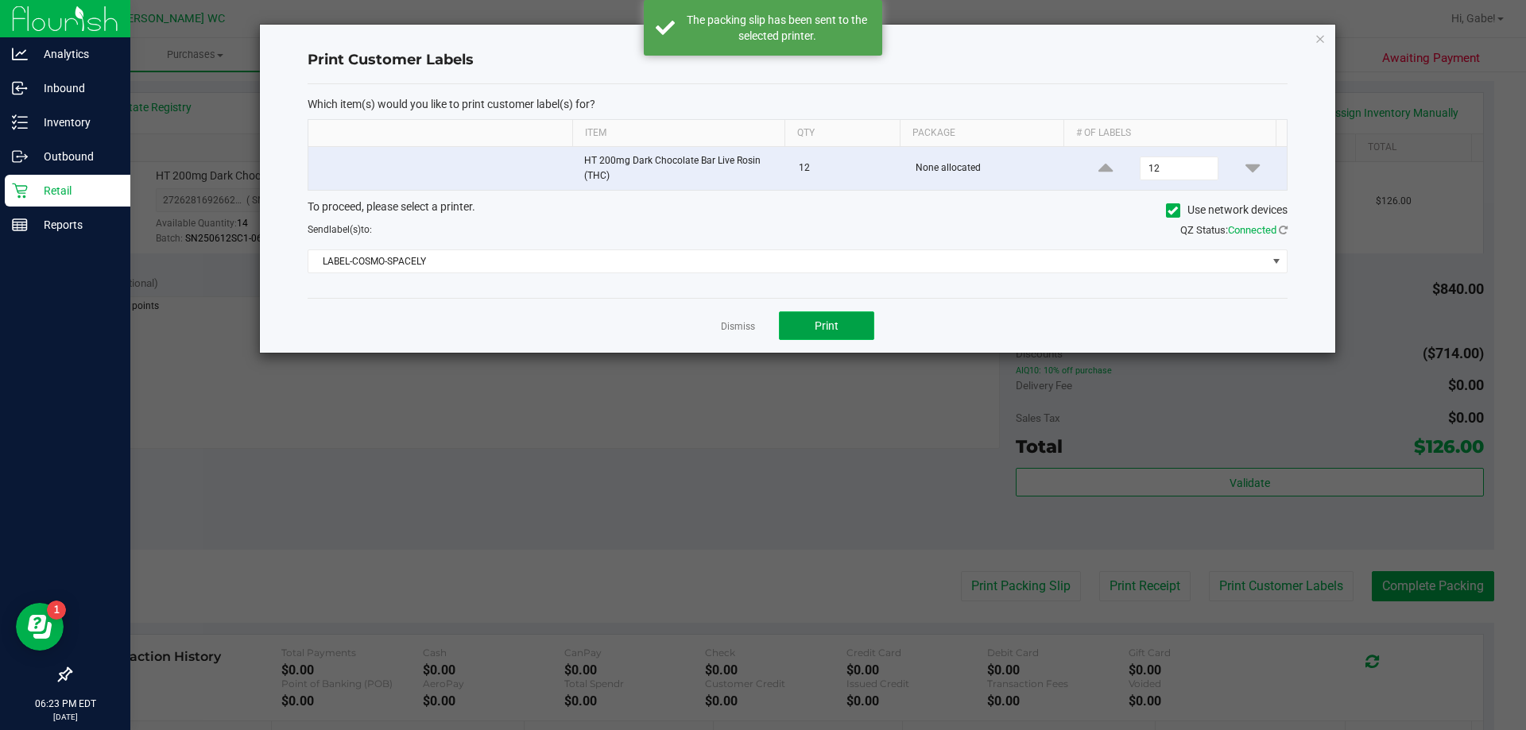
click at [868, 321] on button "Print" at bounding box center [826, 325] width 95 height 29
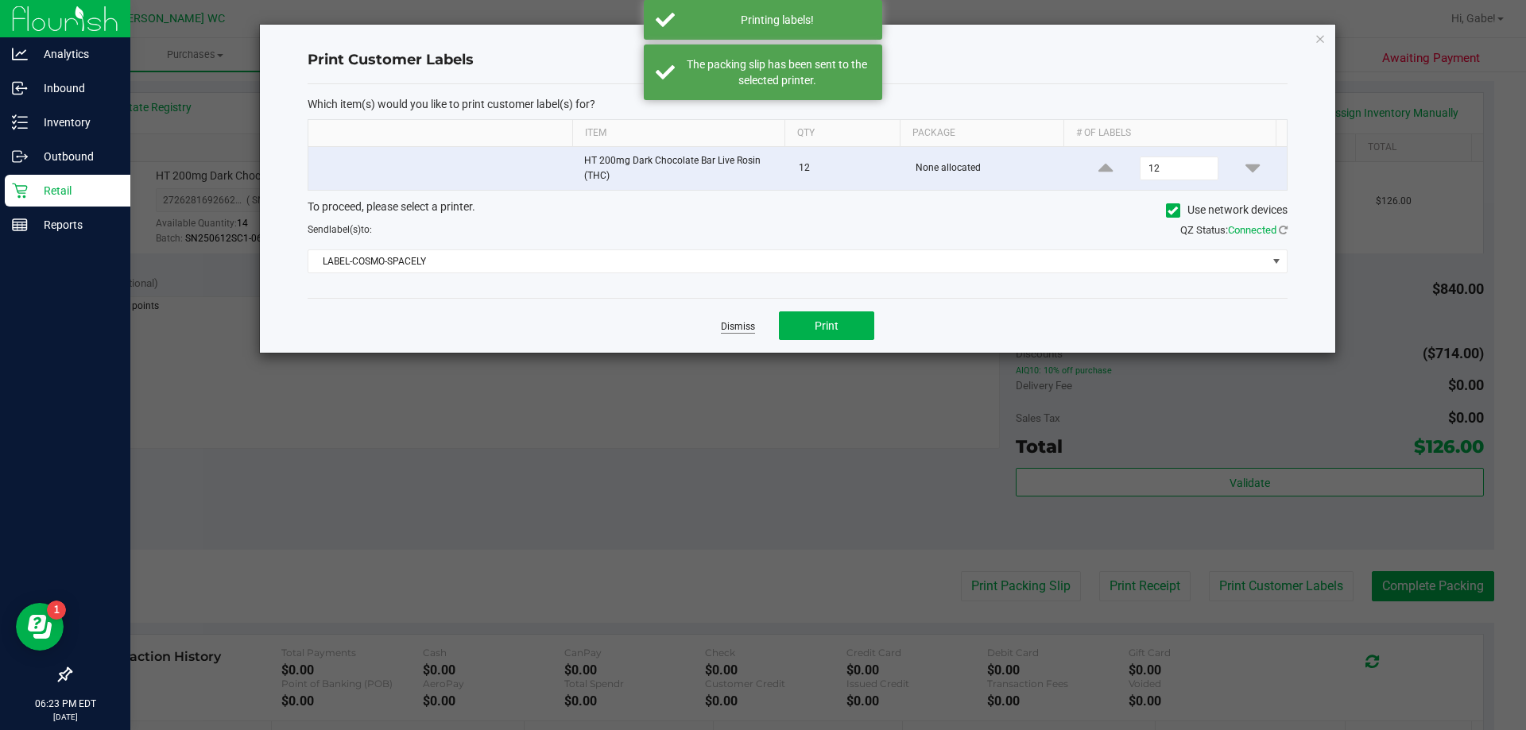
click at [726, 323] on link "Dismiss" at bounding box center [738, 327] width 34 height 14
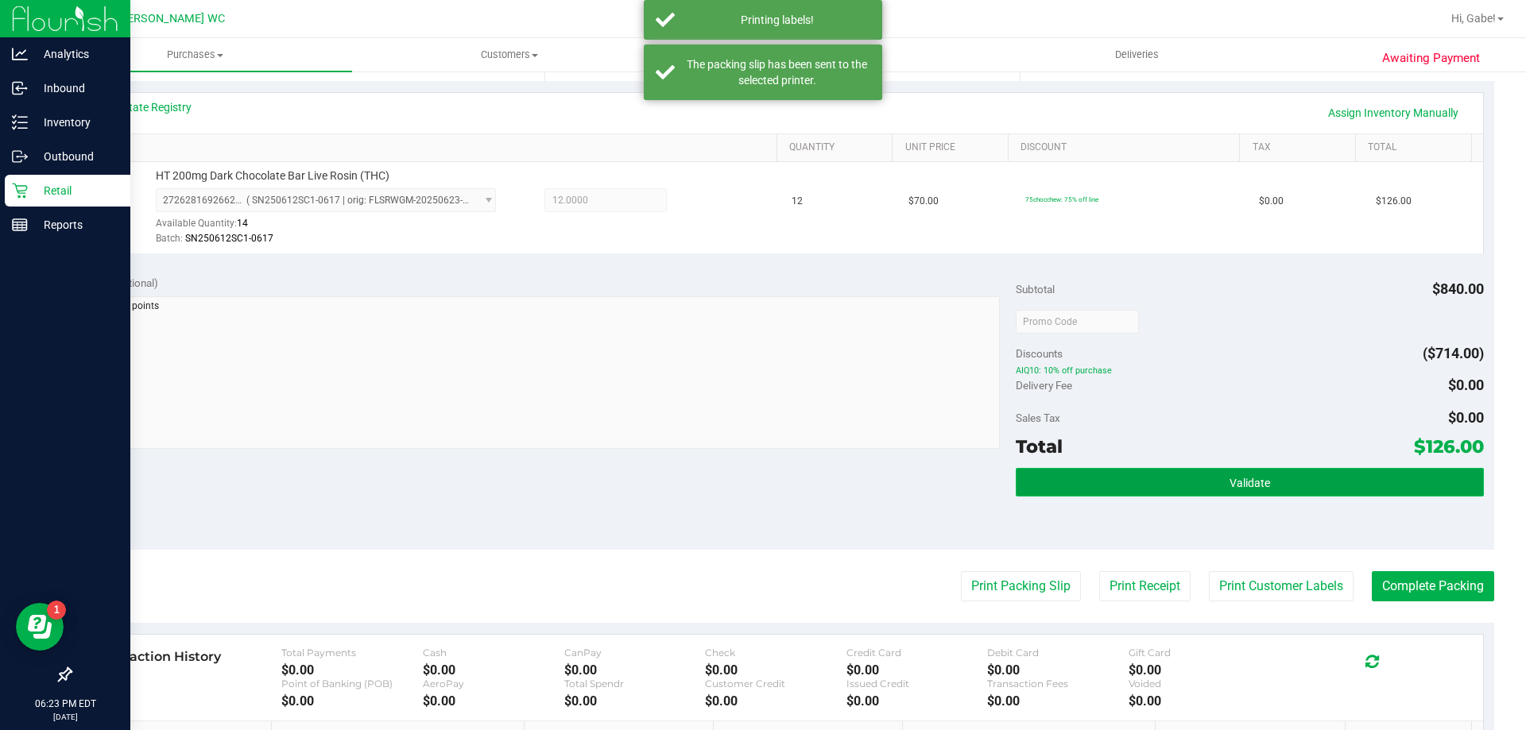
click at [1338, 489] on button "Validate" at bounding box center [1249, 482] width 467 height 29
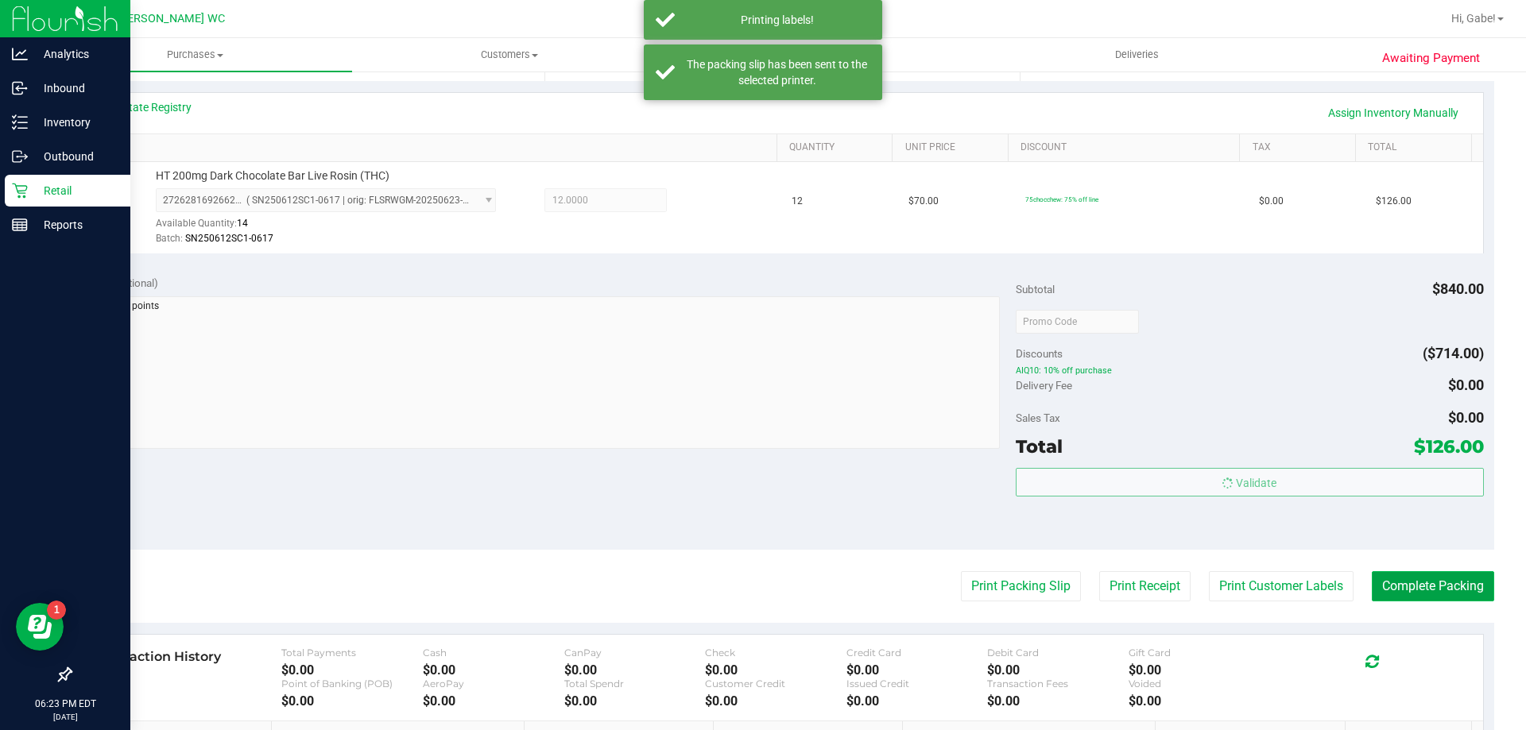
click at [1429, 572] on button "Complete Packing" at bounding box center [1433, 586] width 122 height 30
